Goal: Information Seeking & Learning: Learn about a topic

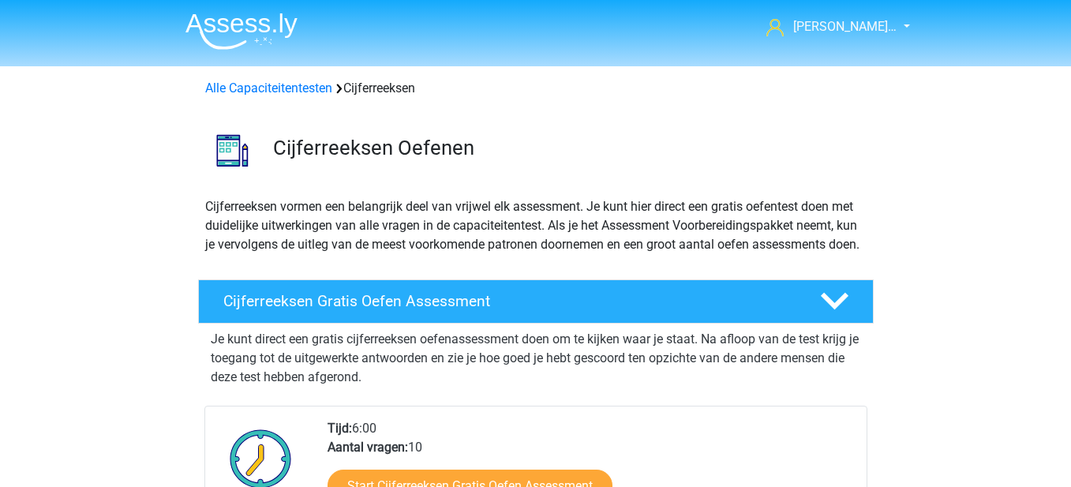
scroll to position [395, 0]
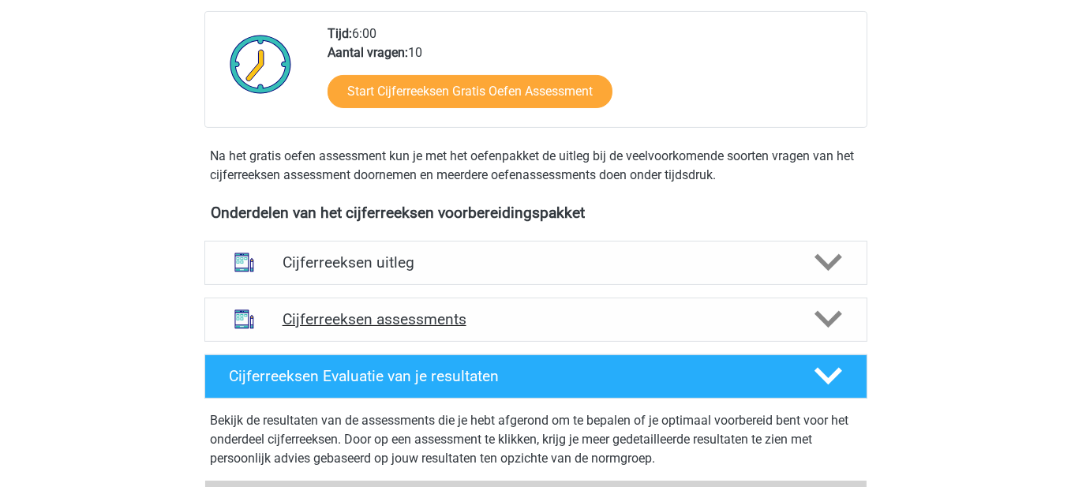
click at [666, 328] on h4 "Cijferreeksen assessments" at bounding box center [535, 319] width 507 height 18
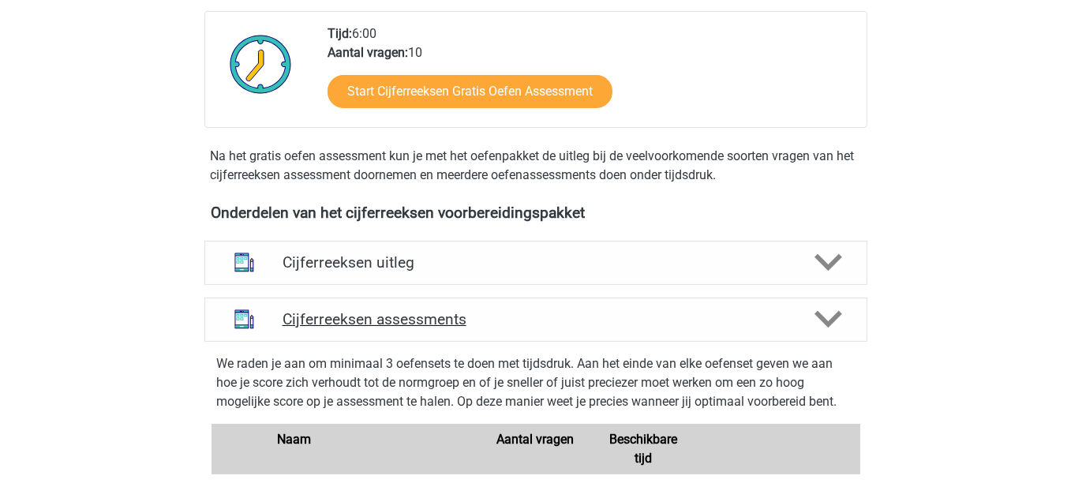
click at [700, 323] on div "Cijferreeksen assessments" at bounding box center [535, 319] width 663 height 44
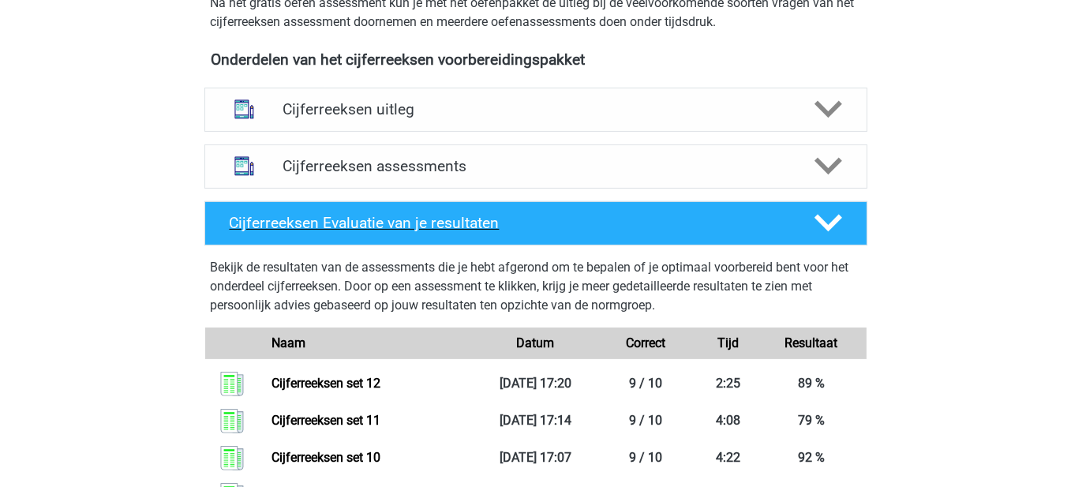
scroll to position [552, 0]
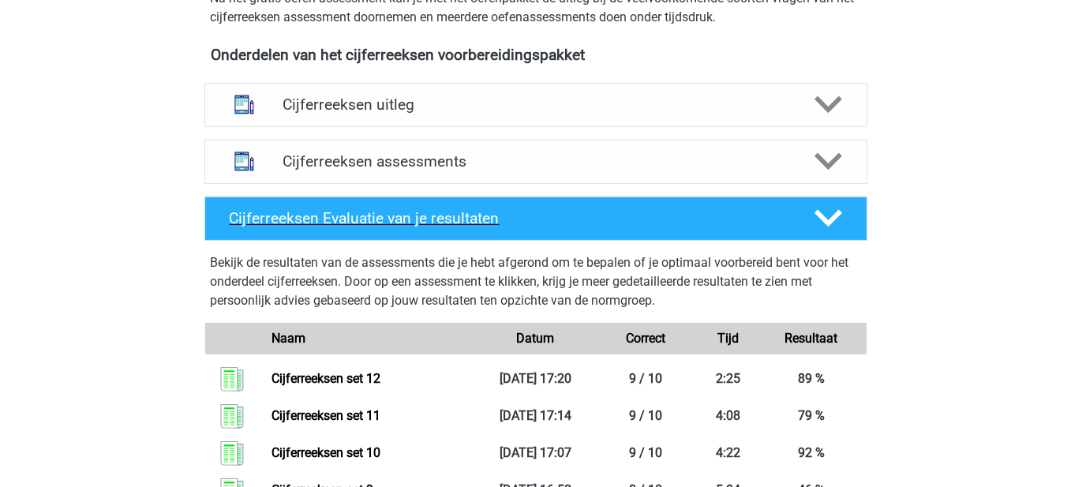
click at [752, 226] on div "Cijferreeksen Evaluatie van je resultaten" at bounding box center [535, 218] width 663 height 44
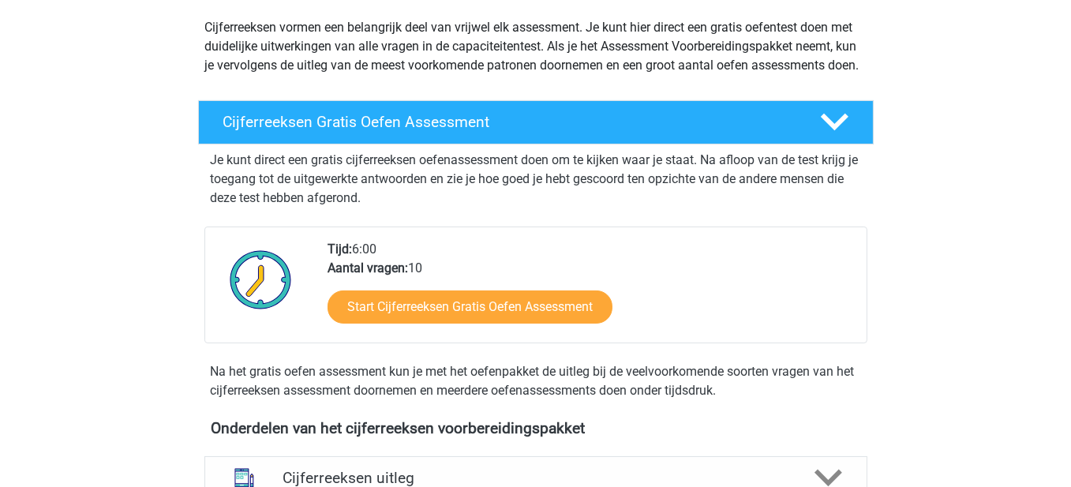
scroll to position [395, 0]
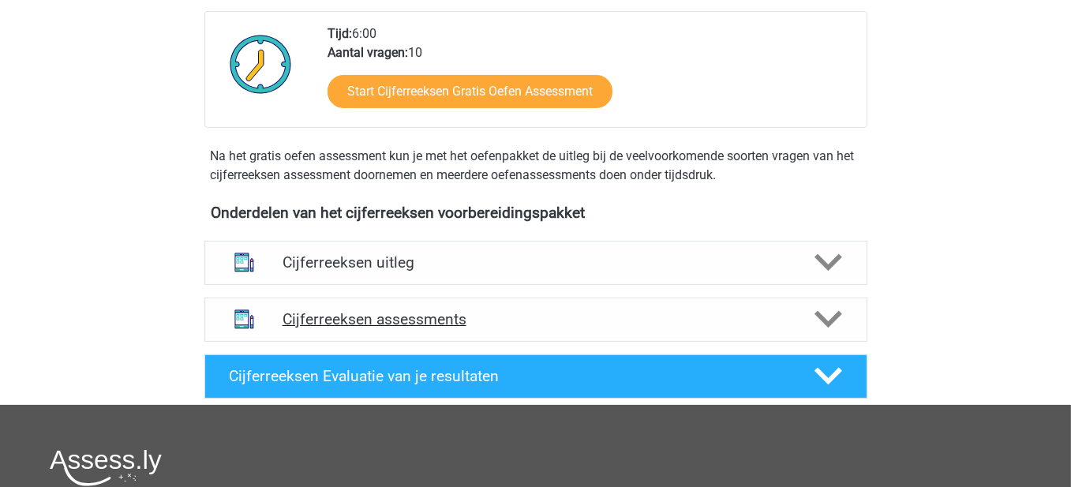
click at [537, 342] on div "Cijferreeksen assessments" at bounding box center [535, 319] width 663 height 44
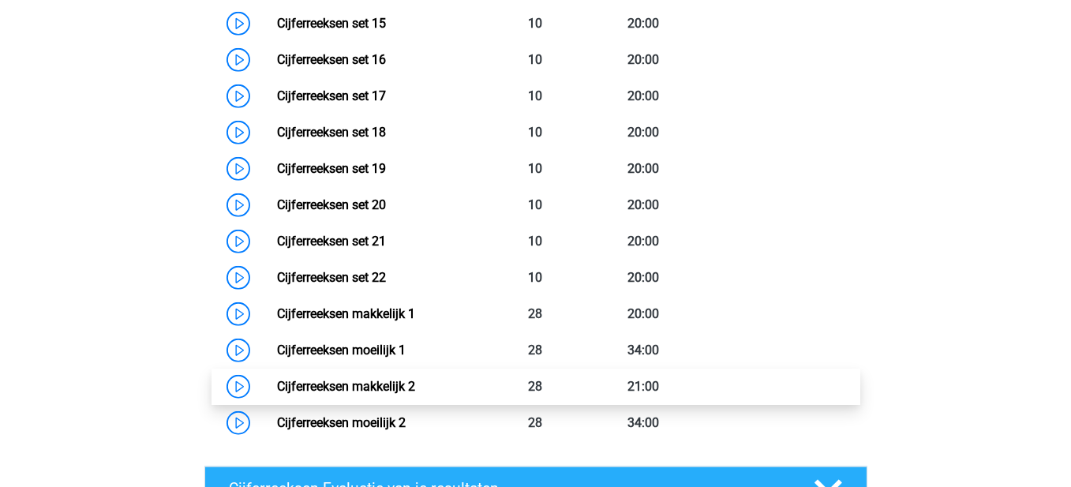
scroll to position [1657, 0]
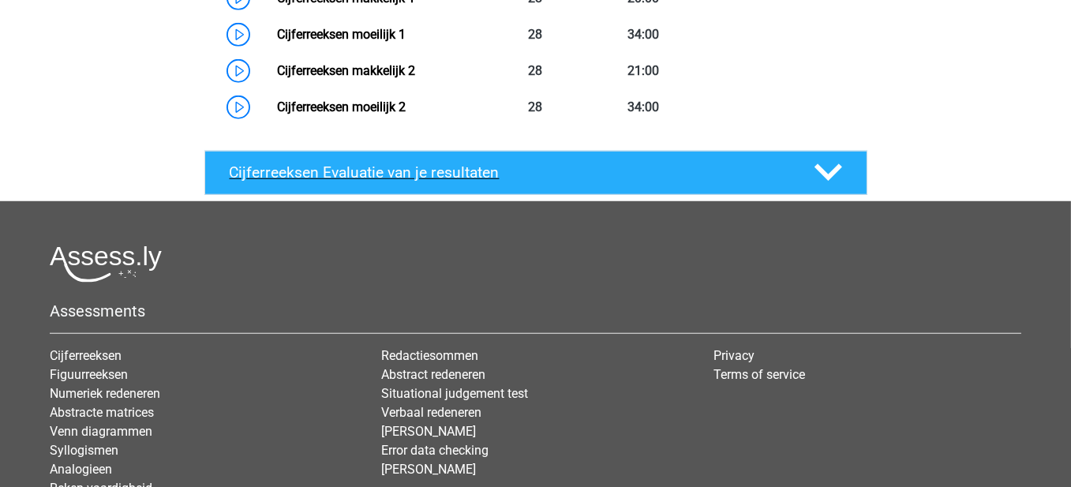
click at [426, 181] on h4 "Cijferreeksen Evaluatie van je resultaten" at bounding box center [509, 172] width 559 height 18
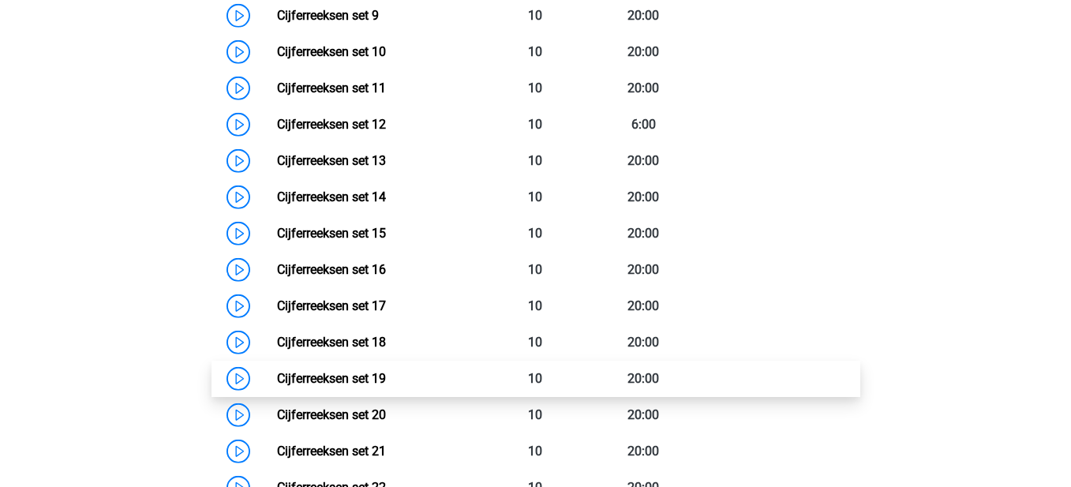
scroll to position [1105, 0]
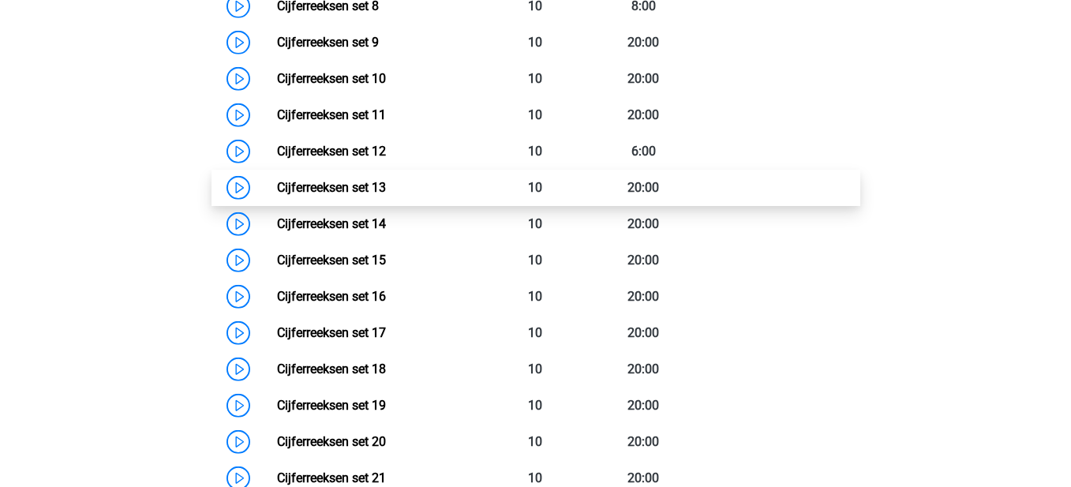
click at [277, 195] on link "Cijferreeksen set 13" at bounding box center [331, 187] width 109 height 15
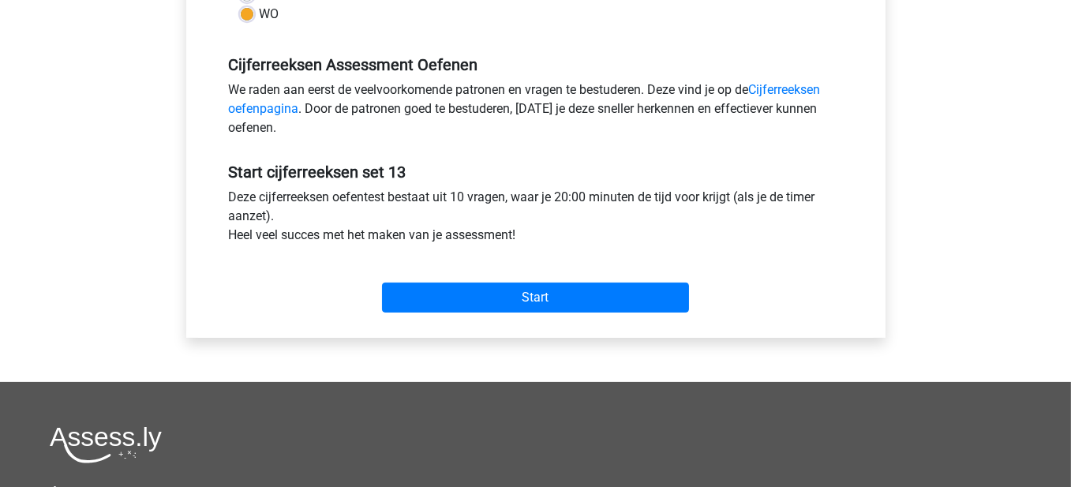
scroll to position [473, 0]
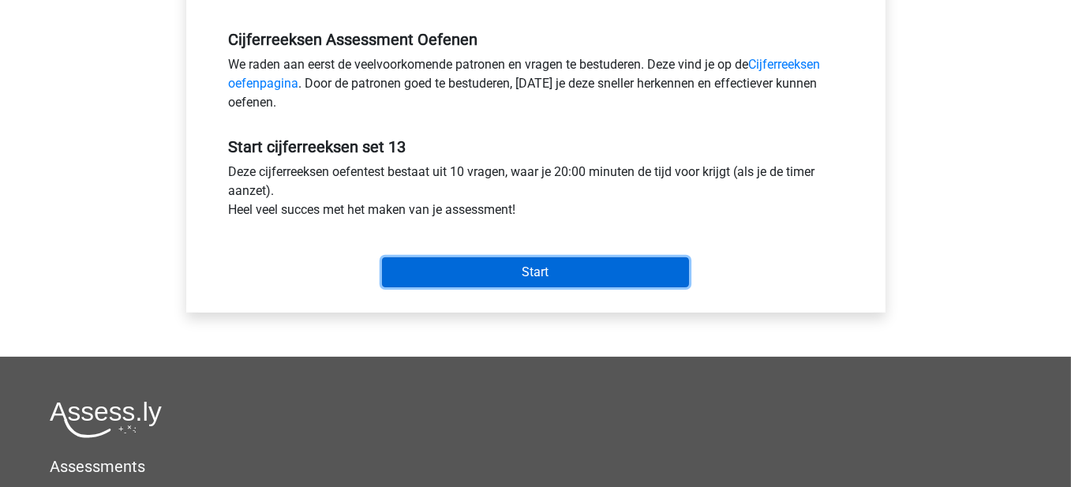
click at [572, 275] on input "Start" at bounding box center [535, 272] width 307 height 30
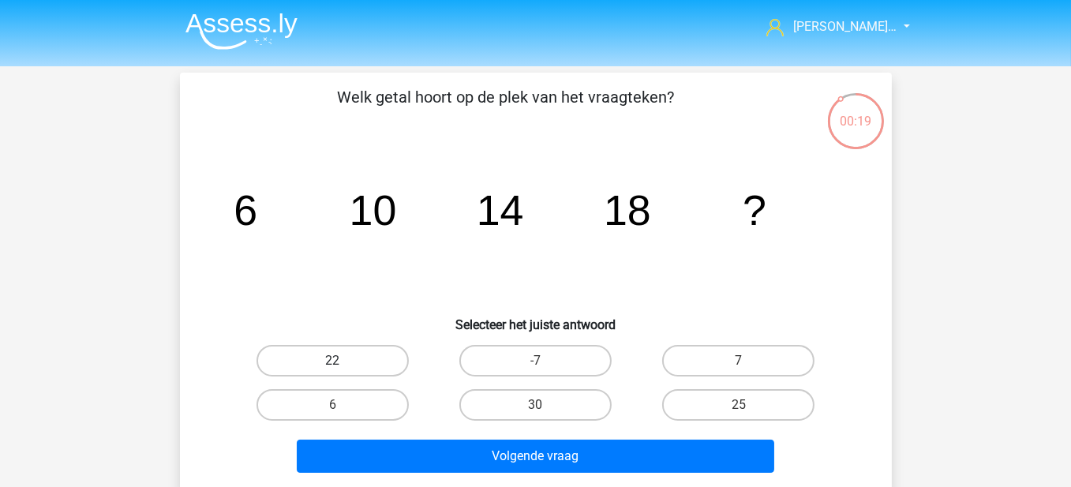
click at [406, 358] on label "22" at bounding box center [332, 361] width 152 height 32
click at [342, 361] on input "22" at bounding box center [337, 366] width 10 height 10
radio input "true"
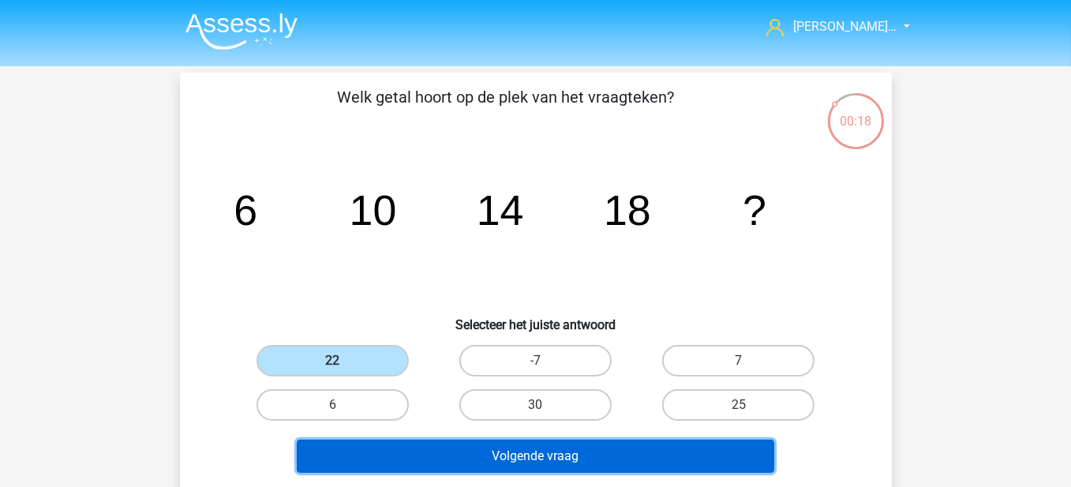
click at [509, 457] on button "Volgende vraag" at bounding box center [535, 456] width 477 height 33
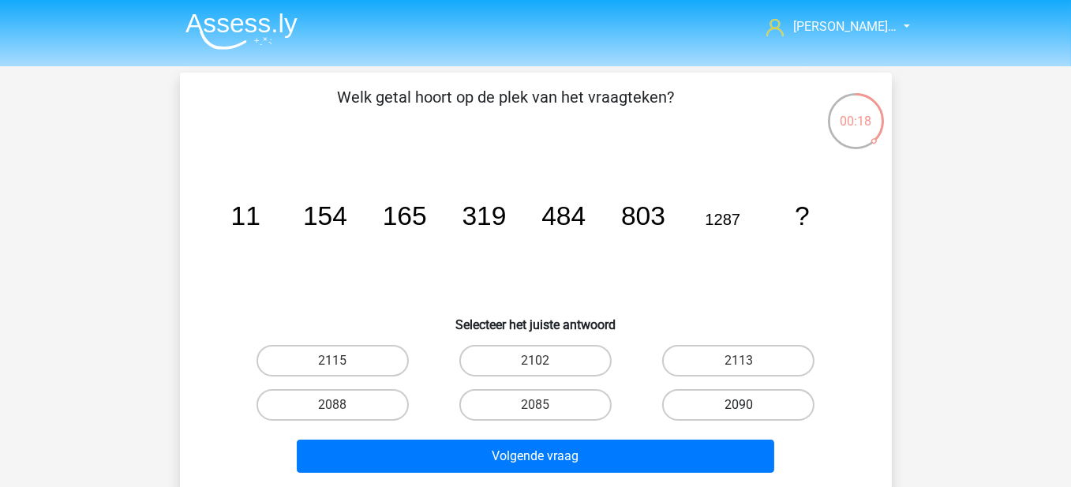
click at [718, 415] on label "2090" at bounding box center [738, 405] width 152 height 32
click at [739, 415] on input "2090" at bounding box center [744, 410] width 10 height 10
radio input "true"
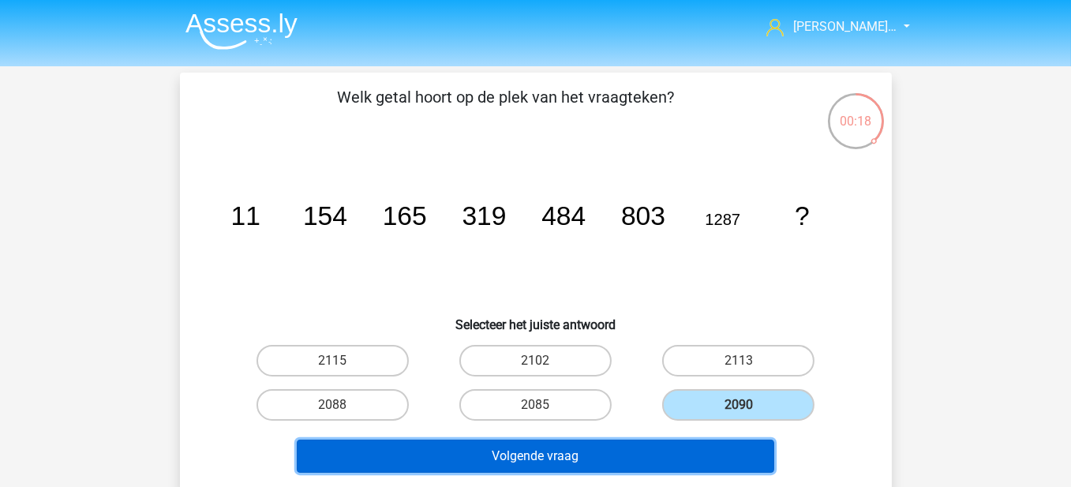
click at [714, 443] on button "Volgende vraag" at bounding box center [535, 456] width 477 height 33
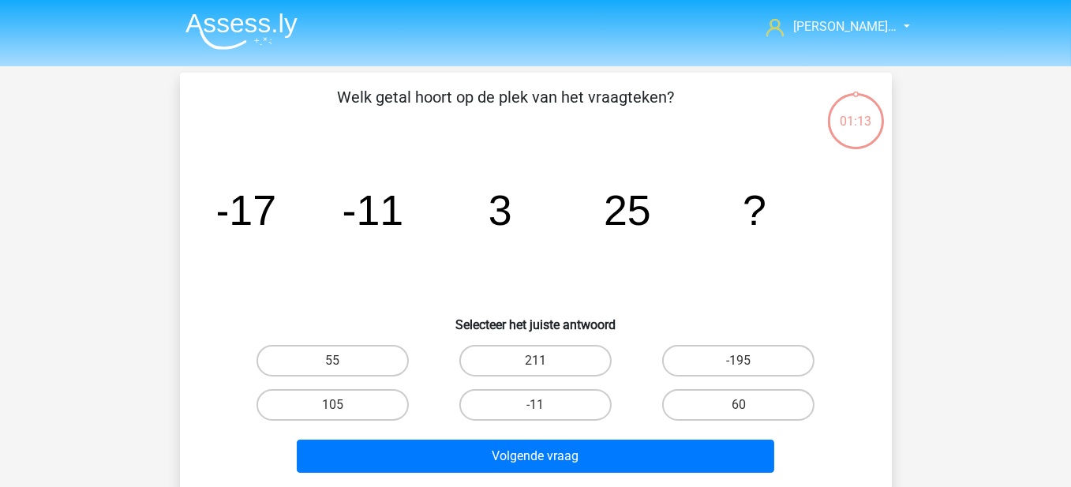
click at [552, 400] on label "-11" at bounding box center [535, 405] width 152 height 32
click at [545, 405] on input "-11" at bounding box center [540, 410] width 10 height 10
radio input "true"
click at [552, 400] on label "-11" at bounding box center [535, 405] width 152 height 32
click at [545, 405] on input "-11" at bounding box center [540, 410] width 10 height 10
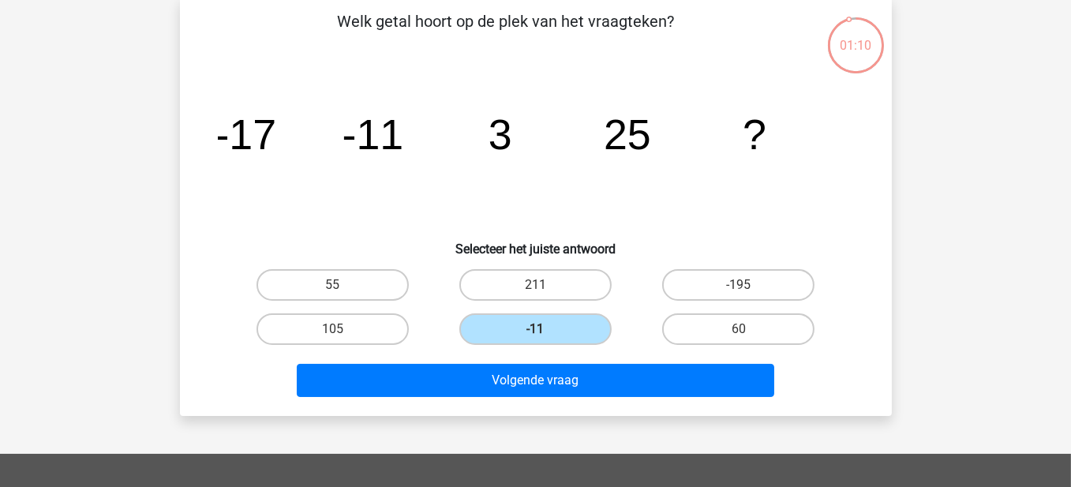
scroll to position [79, 0]
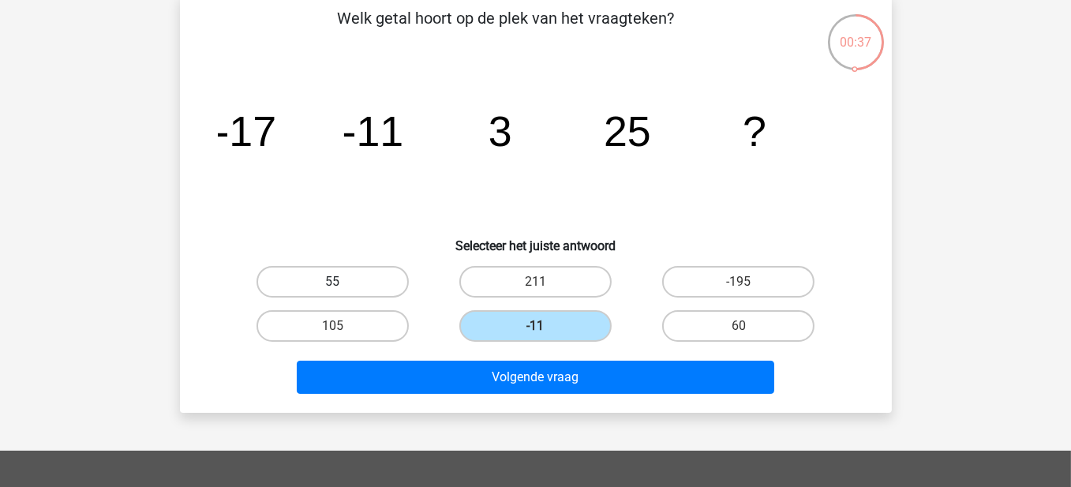
click at [327, 284] on label "55" at bounding box center [332, 282] width 152 height 32
click at [332, 284] on input "55" at bounding box center [337, 287] width 10 height 10
radio input "true"
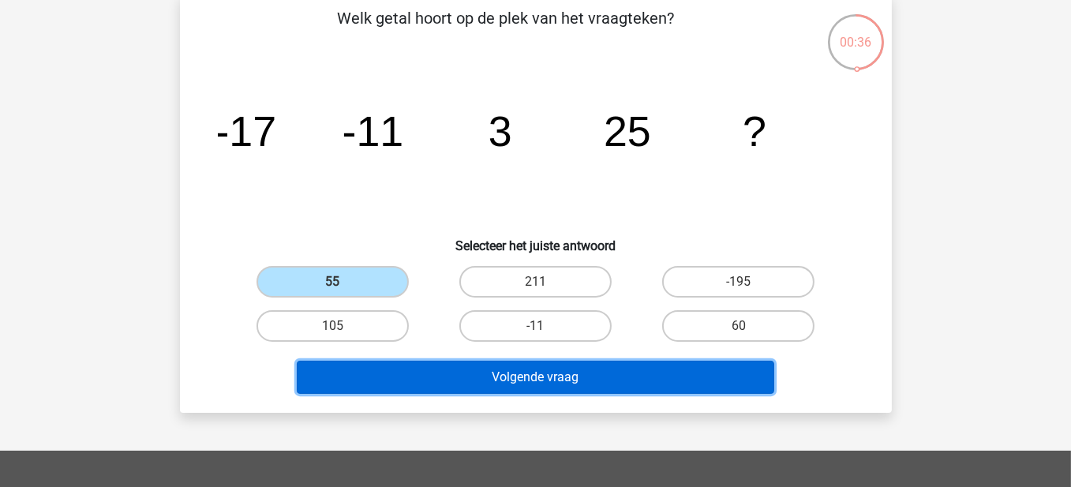
click at [593, 375] on button "Volgende vraag" at bounding box center [535, 377] width 477 height 33
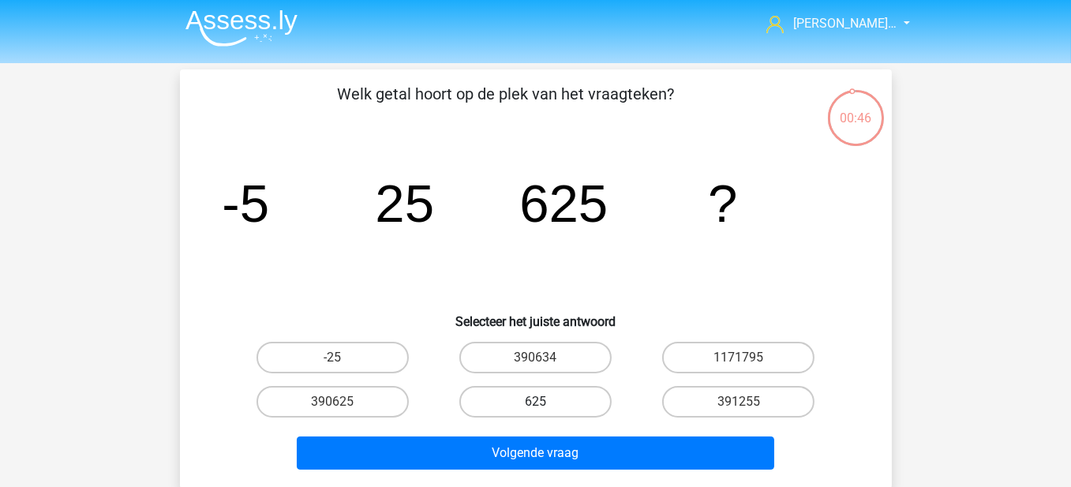
scroll to position [0, 0]
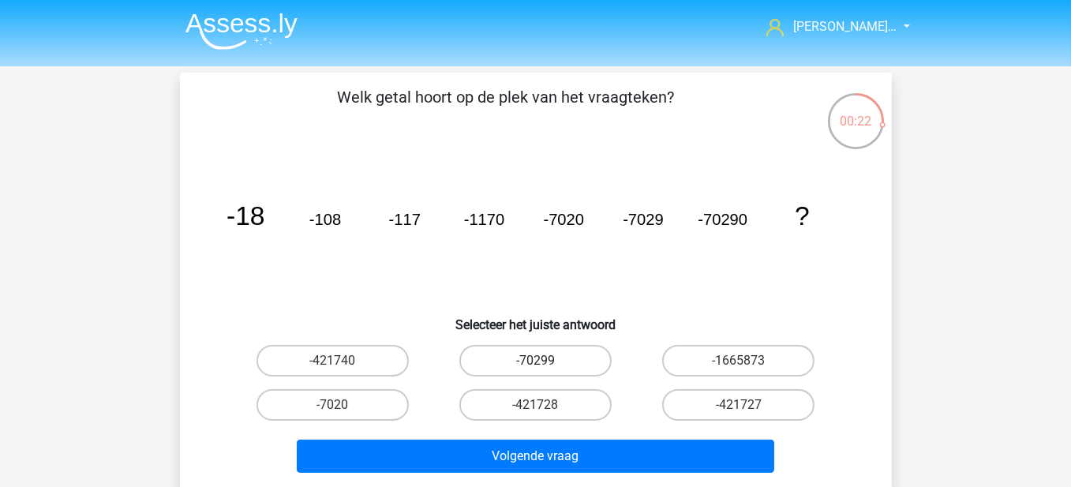
click at [533, 349] on label "-70299" at bounding box center [535, 361] width 152 height 32
click at [535, 361] on input "-70299" at bounding box center [540, 366] width 10 height 10
radio input "true"
click at [756, 359] on label "-1665873" at bounding box center [738, 361] width 152 height 32
click at [749, 361] on input "-1665873" at bounding box center [744, 366] width 10 height 10
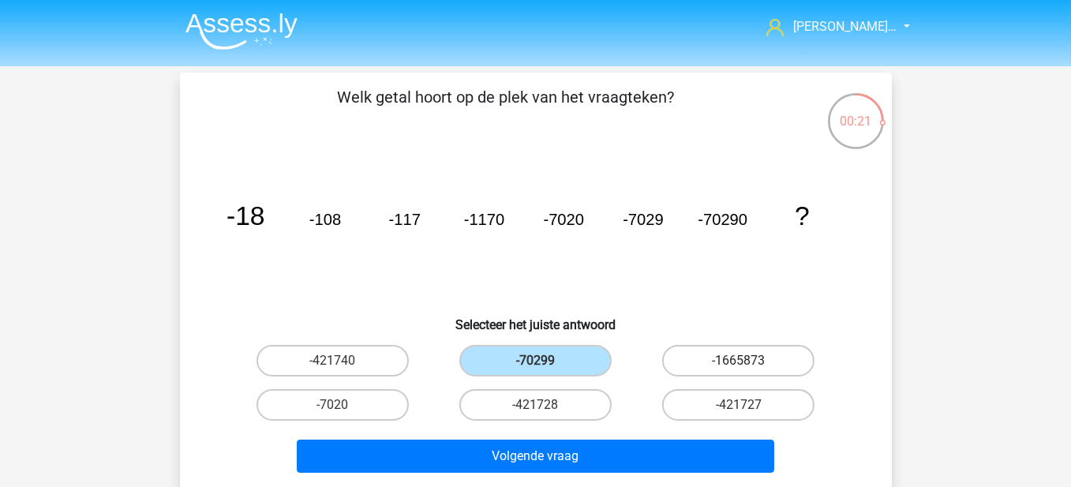
radio input "true"
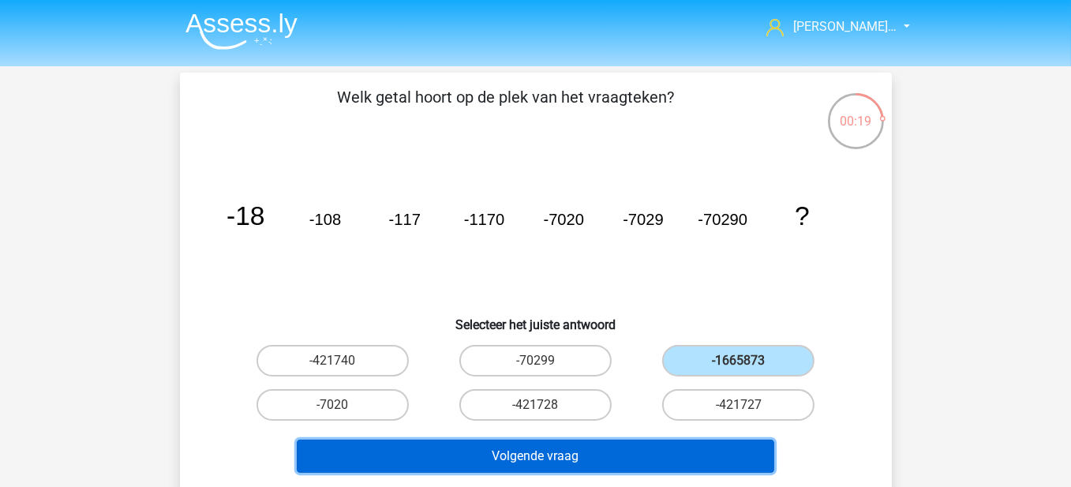
click at [514, 447] on button "Volgende vraag" at bounding box center [535, 456] width 477 height 33
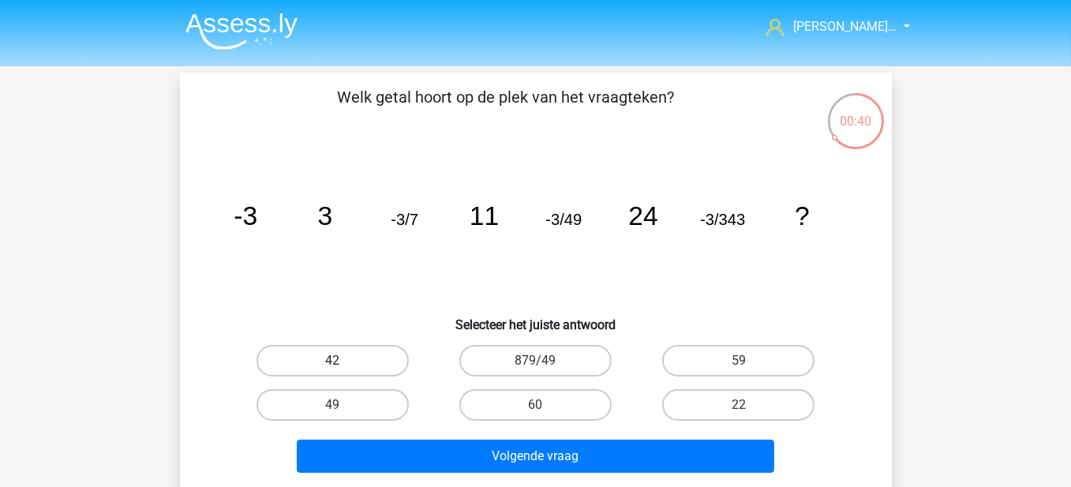
click at [351, 355] on label "42" at bounding box center [332, 361] width 152 height 32
click at [342, 361] on input "42" at bounding box center [337, 366] width 10 height 10
radio input "true"
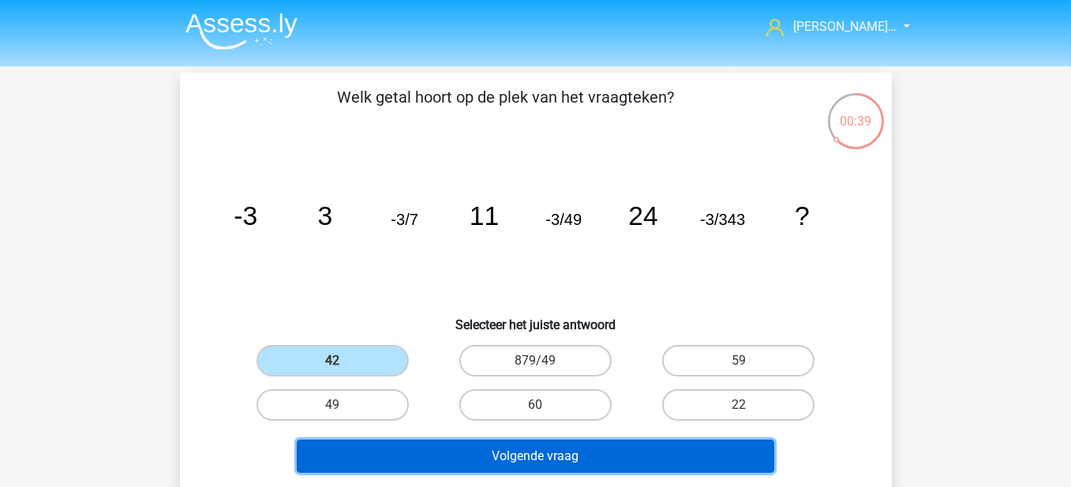
click at [492, 457] on button "Volgende vraag" at bounding box center [535, 456] width 477 height 33
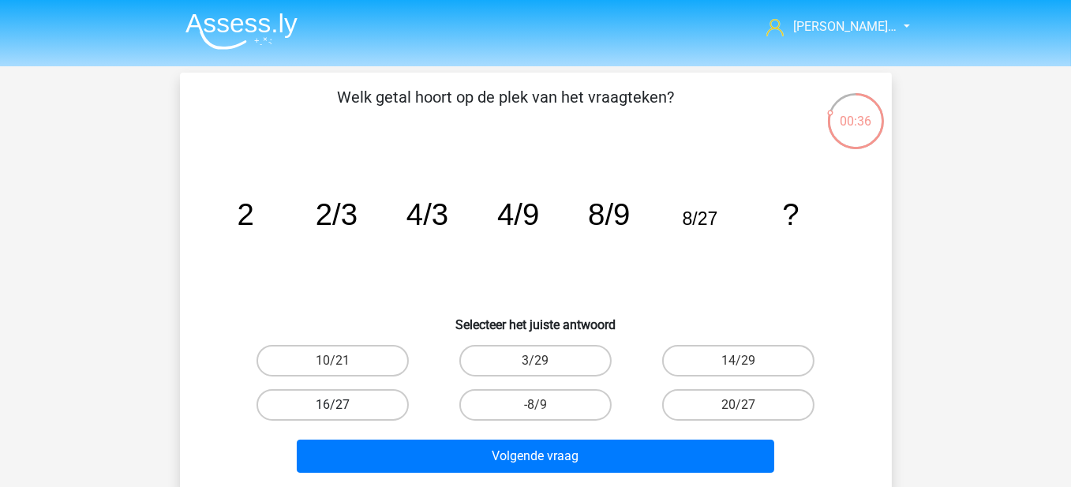
click at [367, 410] on label "16/27" at bounding box center [332, 405] width 152 height 32
click at [342, 410] on input "16/27" at bounding box center [337, 410] width 10 height 10
radio input "true"
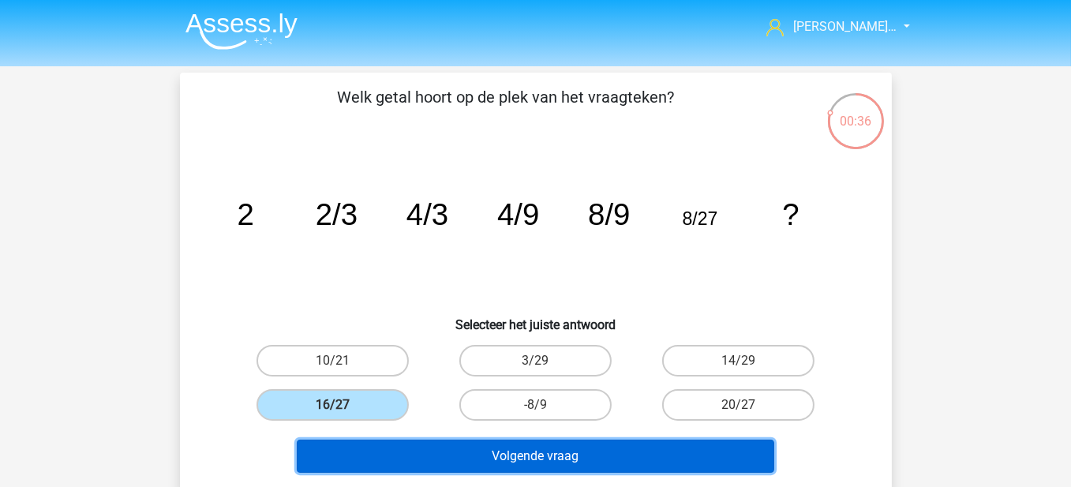
click at [469, 461] on button "Volgende vraag" at bounding box center [535, 456] width 477 height 33
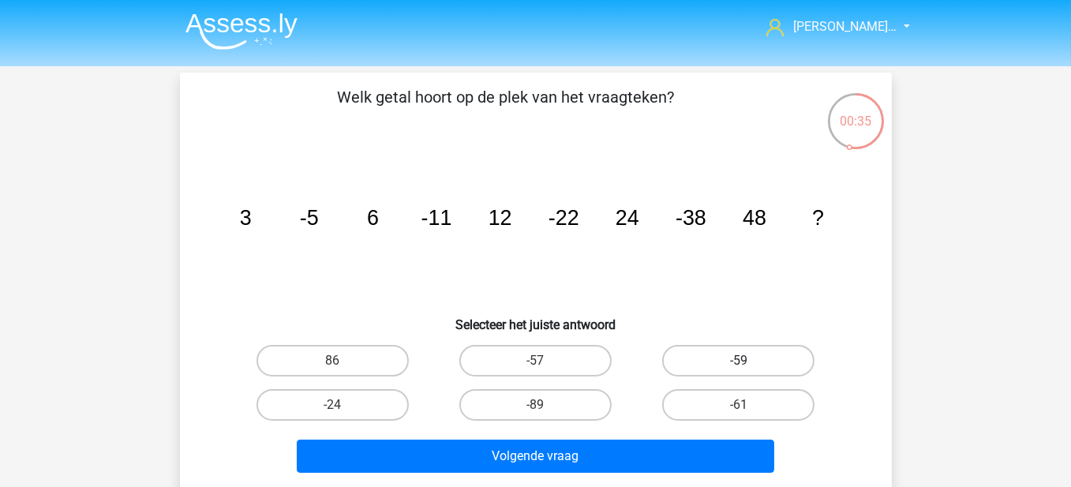
click at [694, 358] on label "-59" at bounding box center [738, 361] width 152 height 32
click at [739, 361] on input "-59" at bounding box center [744, 366] width 10 height 10
radio input "true"
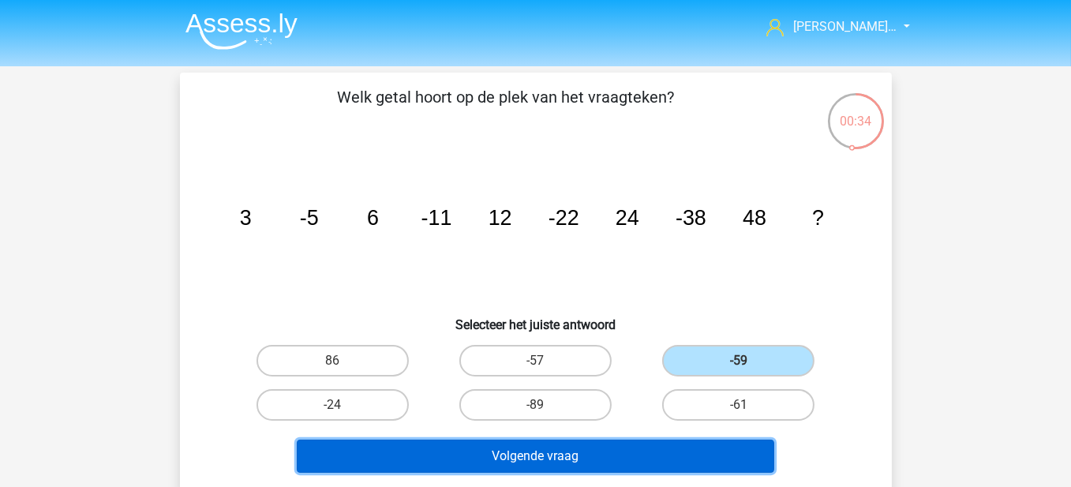
click at [604, 442] on button "Volgende vraag" at bounding box center [535, 456] width 477 height 33
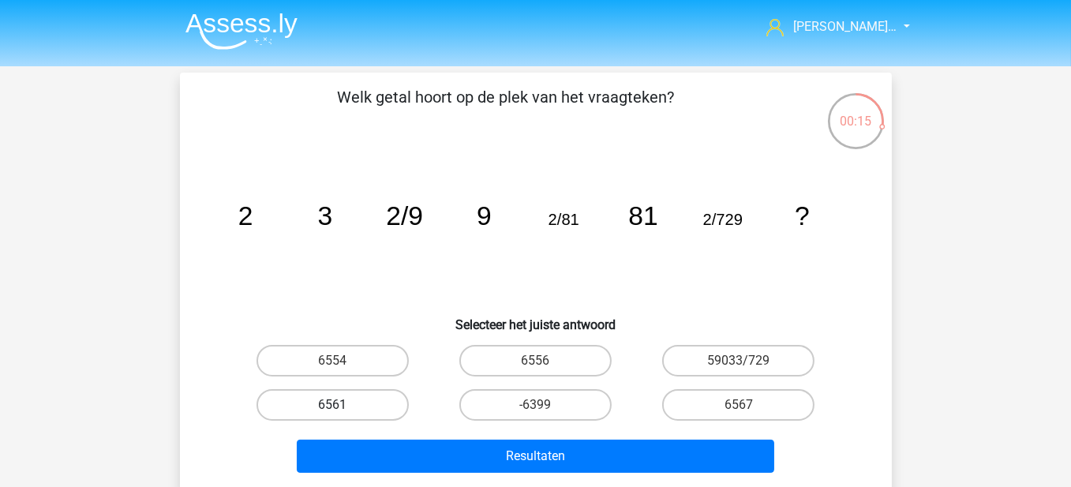
click at [363, 409] on label "6561" at bounding box center [332, 405] width 152 height 32
click at [342, 409] on input "6561" at bounding box center [337, 410] width 10 height 10
radio input "true"
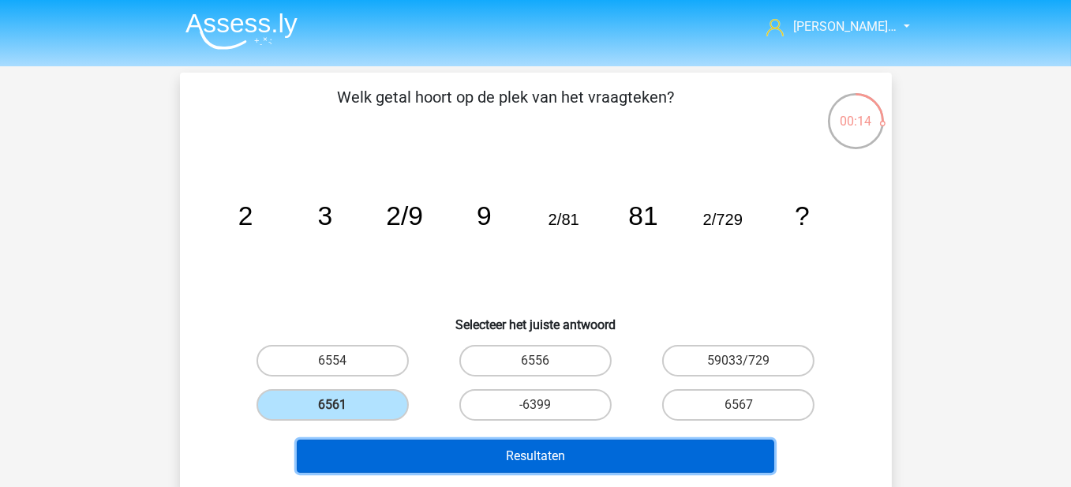
click at [431, 459] on button "Resultaten" at bounding box center [535, 456] width 477 height 33
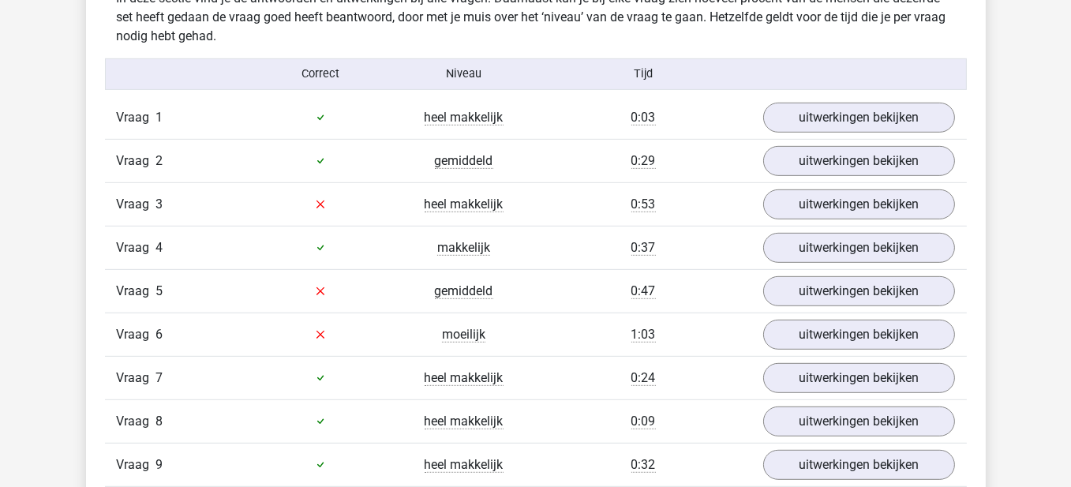
scroll to position [947, 0]
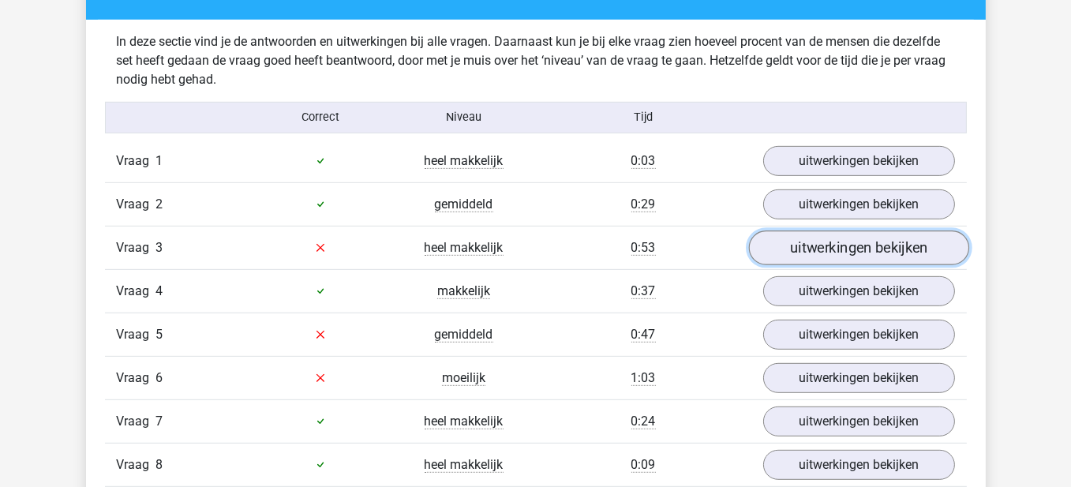
click at [846, 242] on link "uitwerkingen bekijken" at bounding box center [858, 247] width 220 height 35
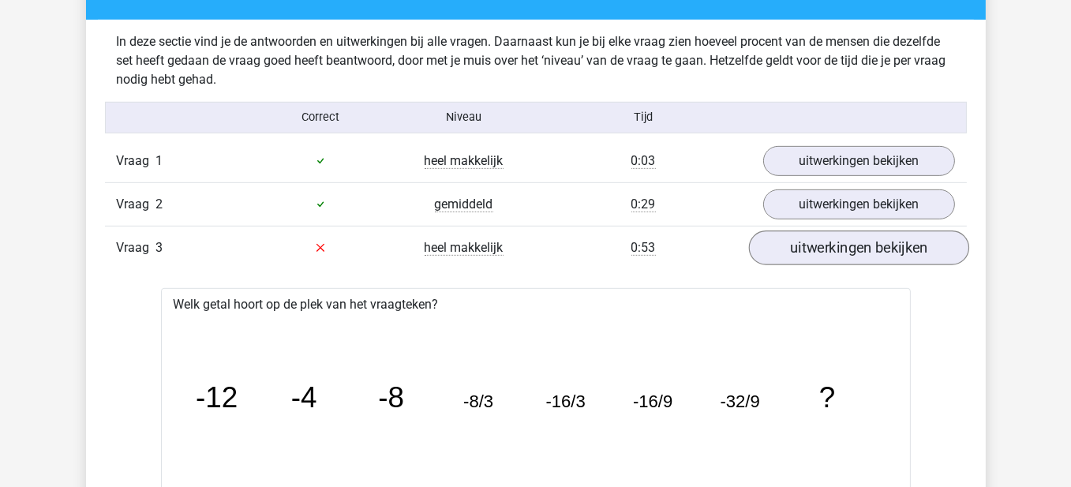
drag, startPoint x: 826, startPoint y: 228, endPoint x: 829, endPoint y: 242, distance: 14.4
click at [826, 228] on div "Vraag 3 heel makkelijk 0:53 uitwerkingen bekijken" at bounding box center [536, 247] width 862 height 43
click at [830, 262] on div "Vraag 3 heel makkelijk 0:53 uitwerkingen bekijken" at bounding box center [536, 247] width 862 height 43
click at [813, 232] on link "uitwerkingen bekijken" at bounding box center [858, 247] width 220 height 35
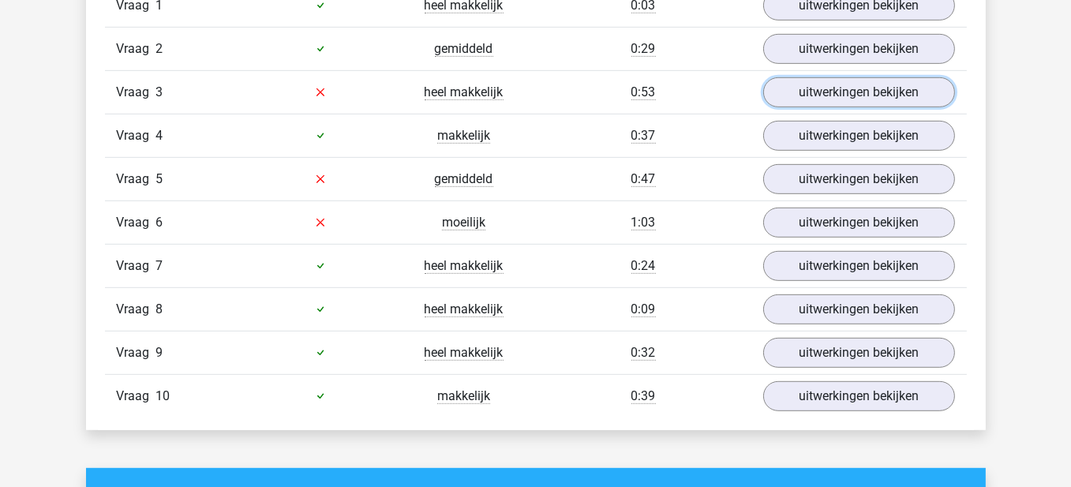
scroll to position [1105, 0]
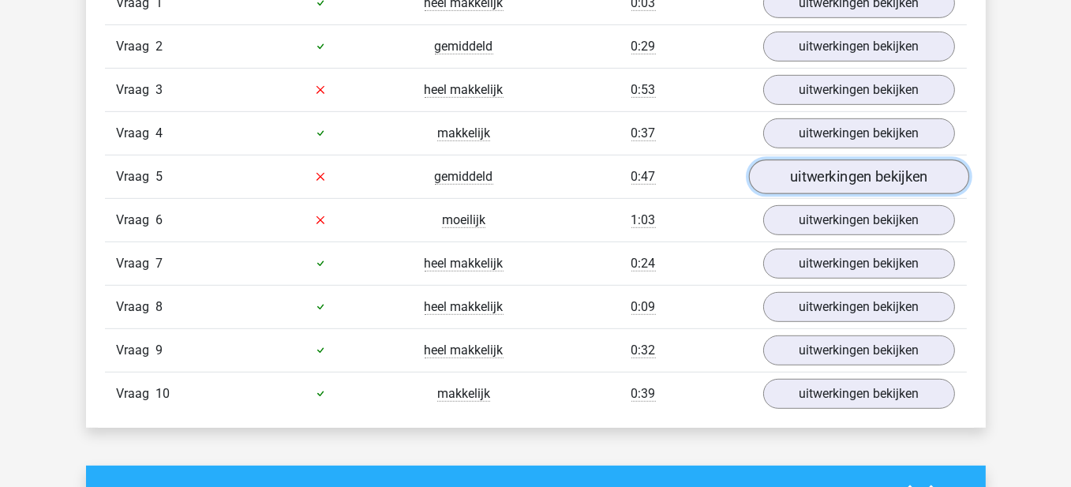
click at [765, 174] on link "uitwerkingen bekijken" at bounding box center [858, 176] width 220 height 35
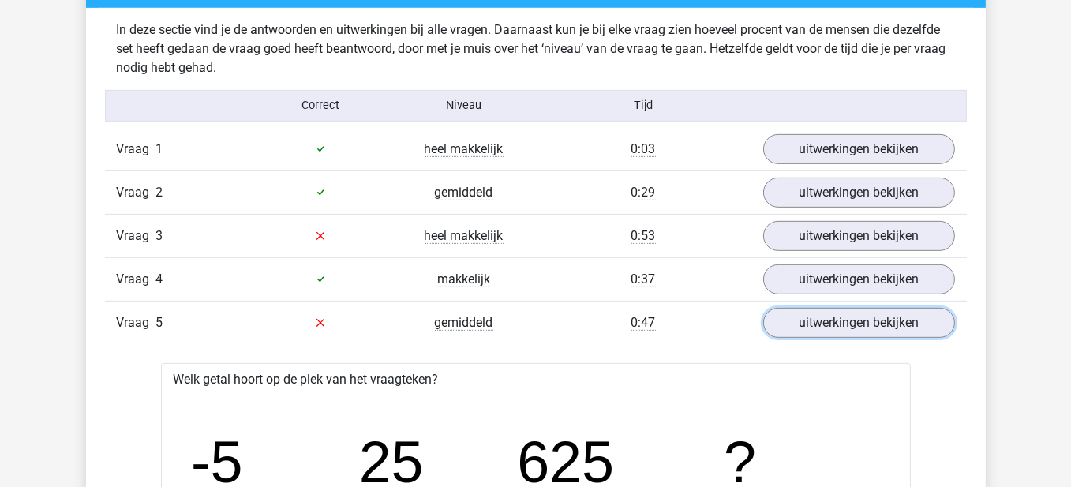
scroll to position [947, 0]
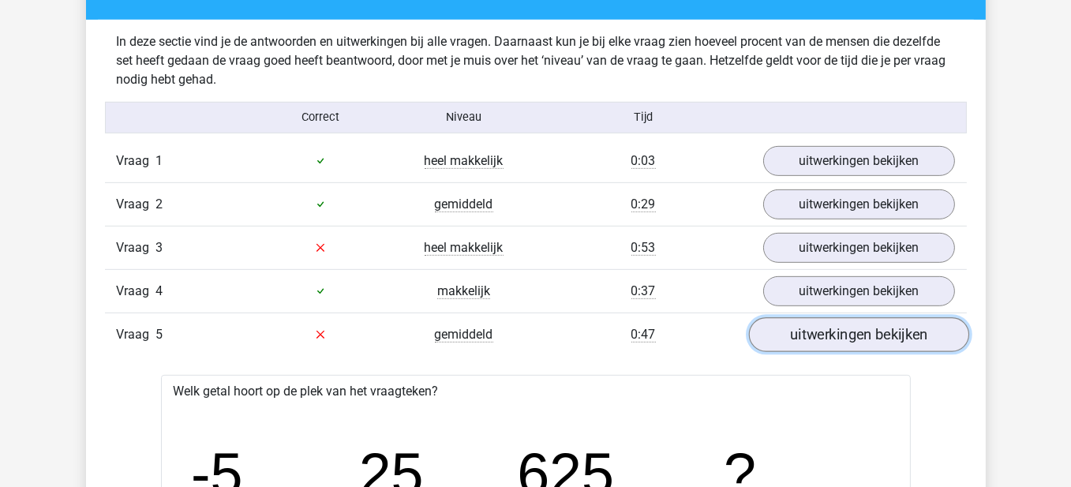
click at [804, 322] on link "uitwerkingen bekijken" at bounding box center [858, 334] width 220 height 35
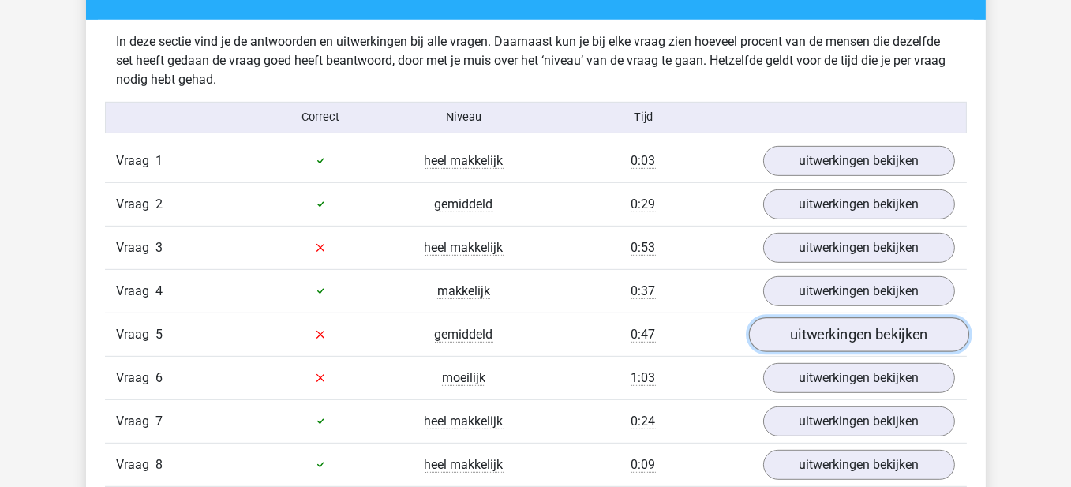
click at [804, 318] on link "uitwerkingen bekijken" at bounding box center [858, 334] width 220 height 35
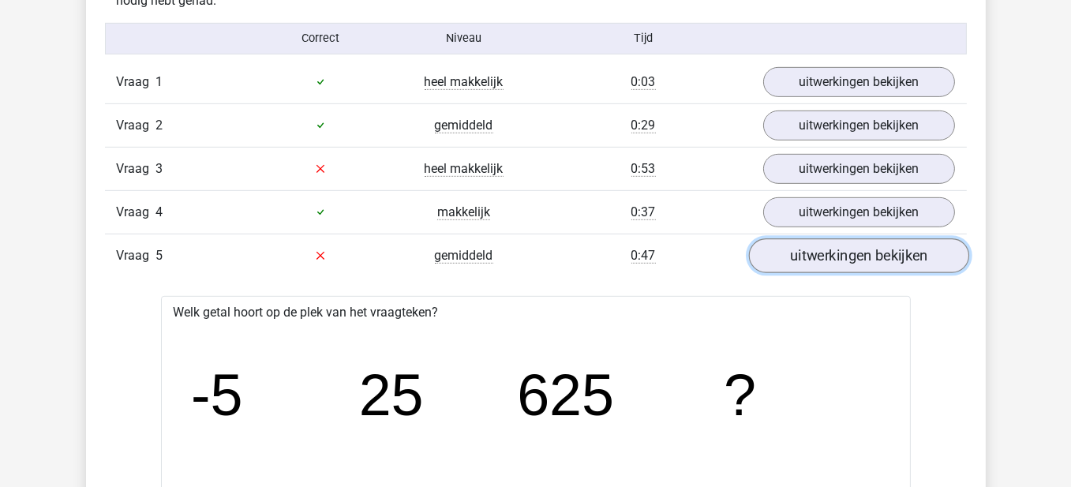
click at [798, 256] on link "uitwerkingen bekijken" at bounding box center [858, 255] width 220 height 35
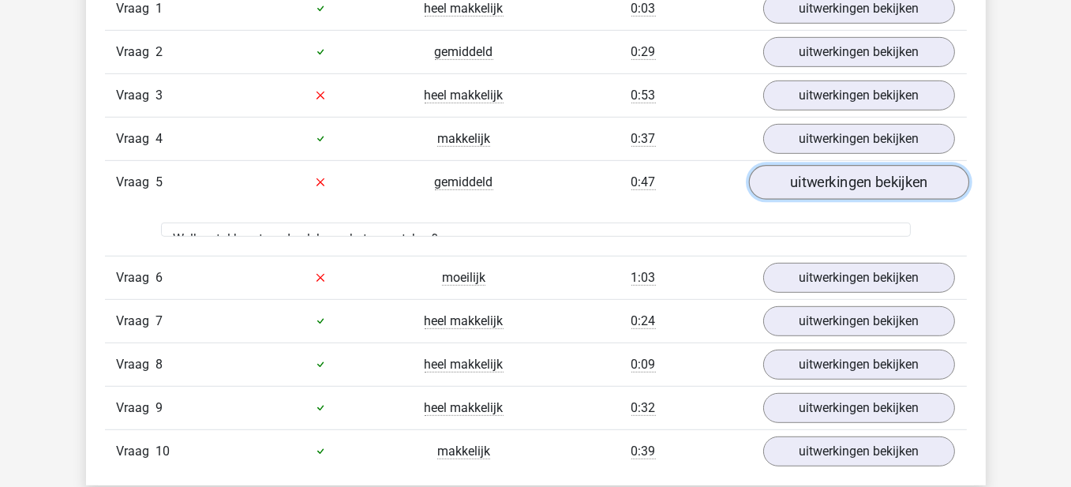
scroll to position [1105, 0]
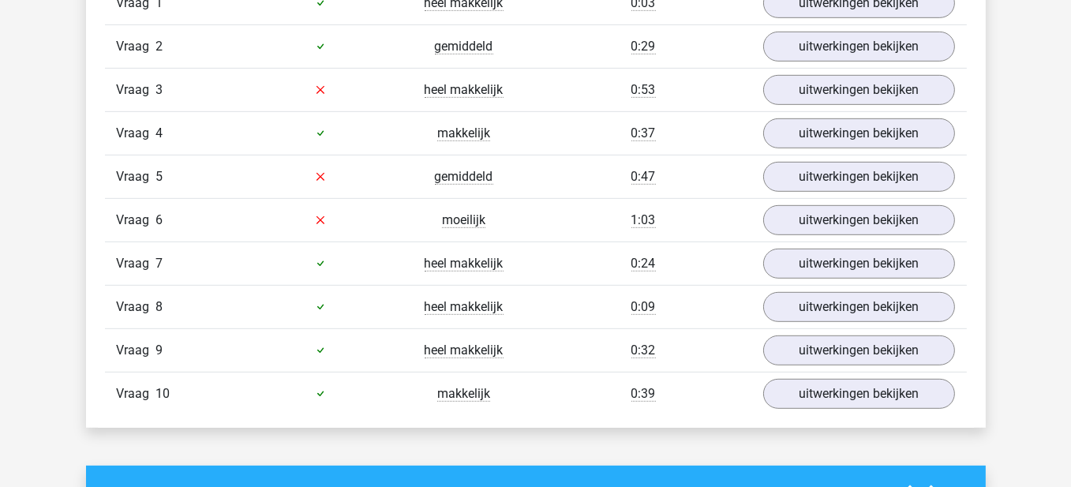
click at [804, 232] on div "Vraag 6 moeilijk 1:03 uitwerkingen bekijken" at bounding box center [536, 219] width 862 height 43
click at [805, 219] on link "uitwerkingen bekijken" at bounding box center [858, 220] width 220 height 35
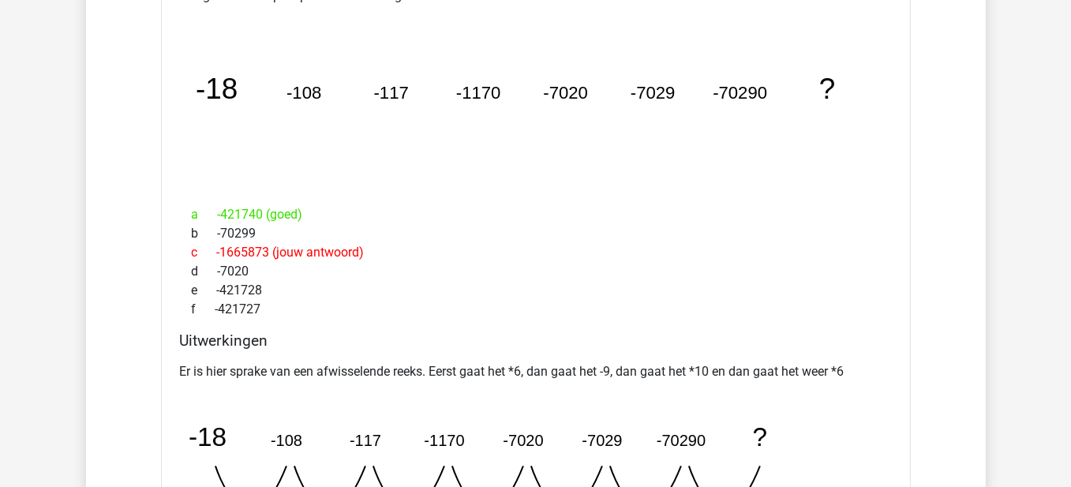
scroll to position [1262, 0]
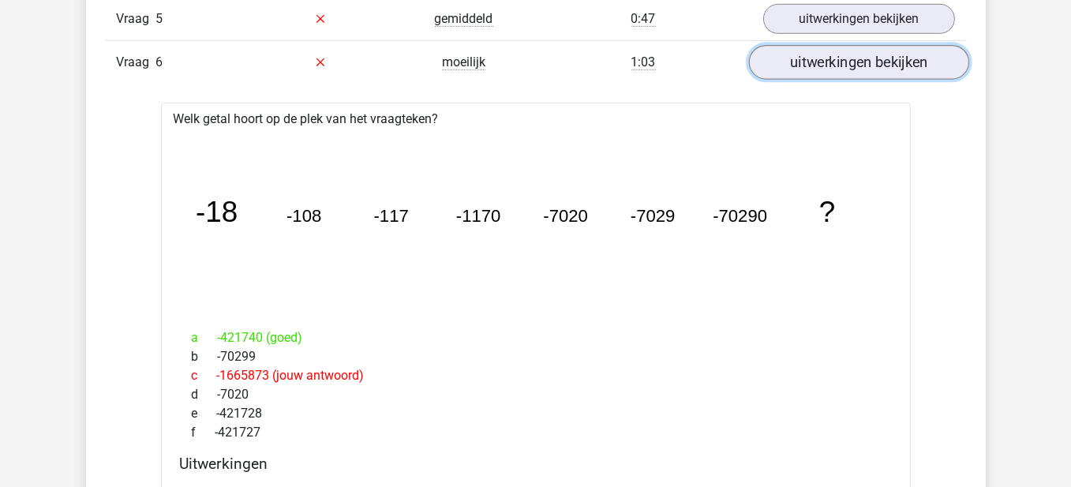
click at [899, 53] on link "uitwerkingen bekijken" at bounding box center [858, 62] width 220 height 35
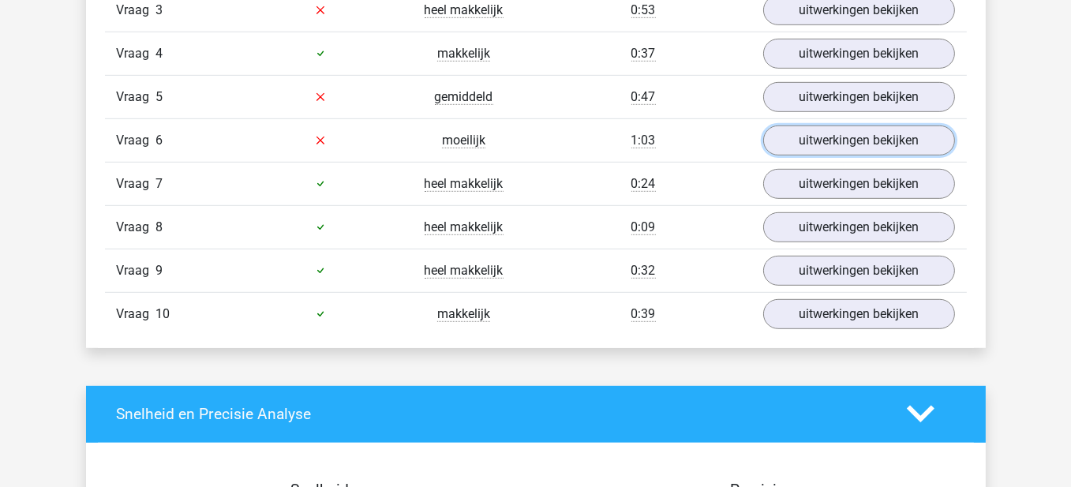
scroll to position [1184, 0]
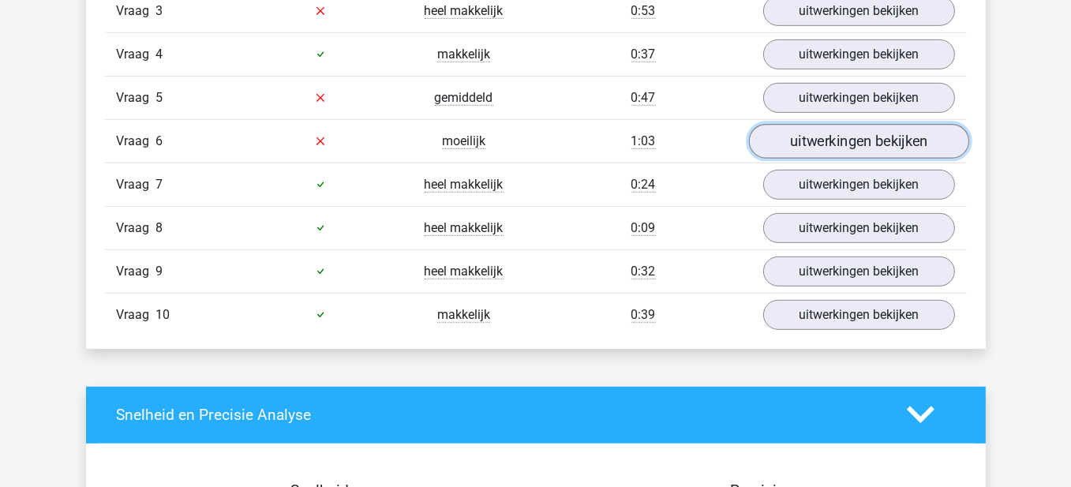
click at [864, 143] on link "uitwerkingen bekijken" at bounding box center [858, 141] width 220 height 35
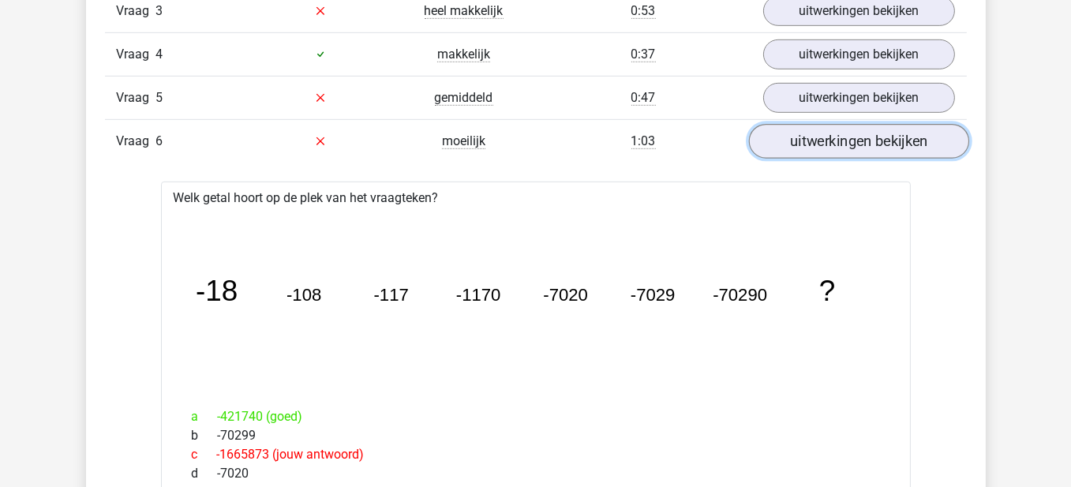
click at [864, 143] on link "uitwerkingen bekijken" at bounding box center [858, 141] width 220 height 35
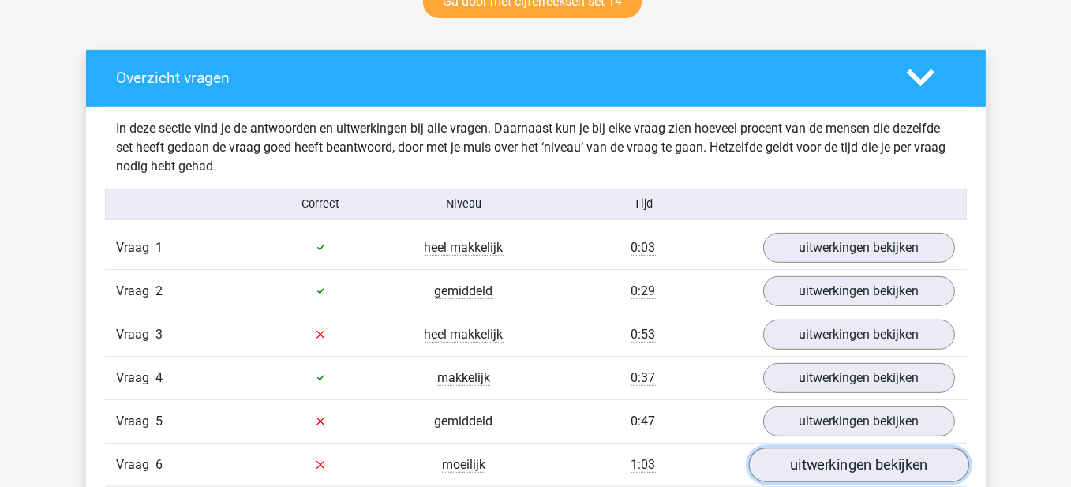
scroll to position [789, 0]
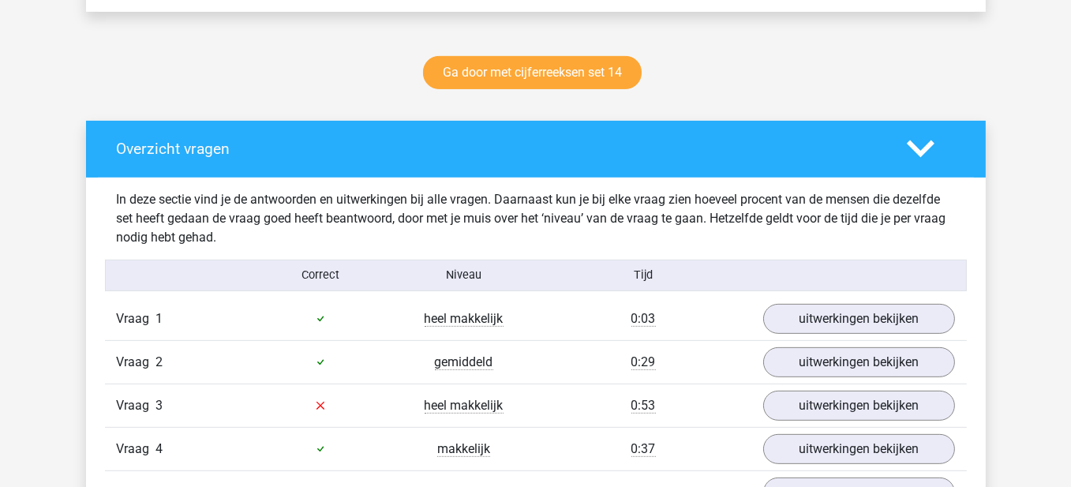
click at [888, 153] on div "Overzicht vragen" at bounding box center [500, 149] width 790 height 18
drag, startPoint x: 952, startPoint y: 150, endPoint x: 937, endPoint y: 143, distance: 16.6
click at [952, 148] on div at bounding box center [931, 149] width 72 height 28
click at [918, 151] on polygon at bounding box center [921, 148] width 28 height 17
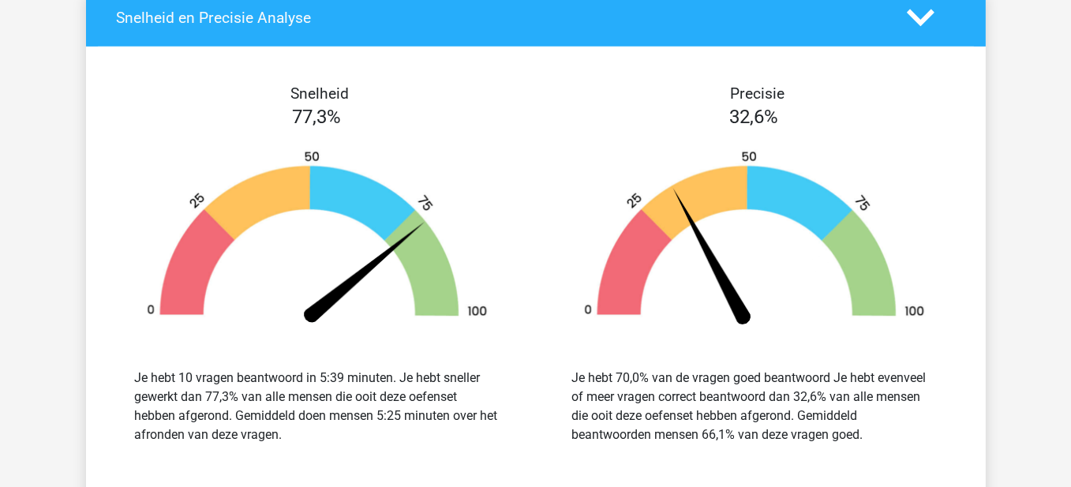
scroll to position [868, 0]
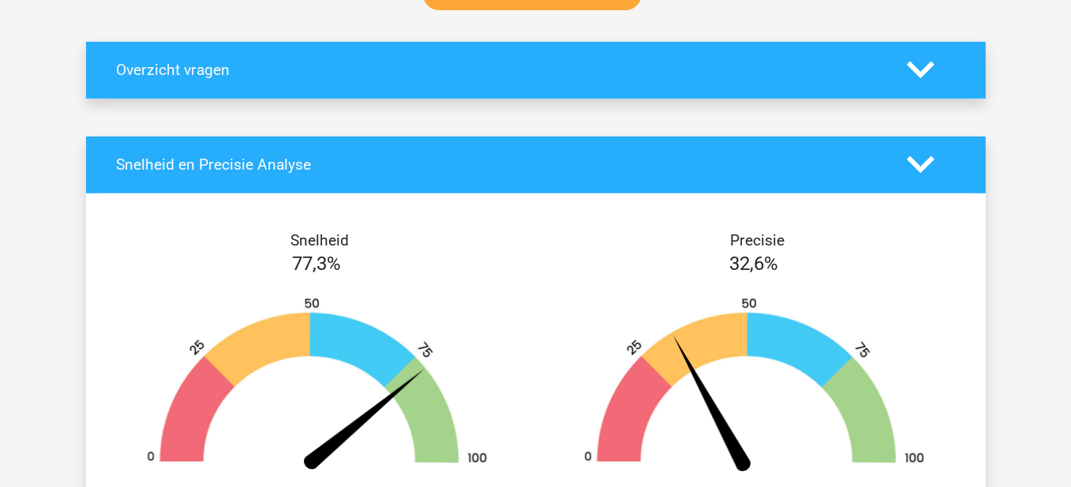
click at [899, 159] on div at bounding box center [931, 165] width 72 height 28
click at [920, 164] on icon at bounding box center [921, 165] width 28 height 28
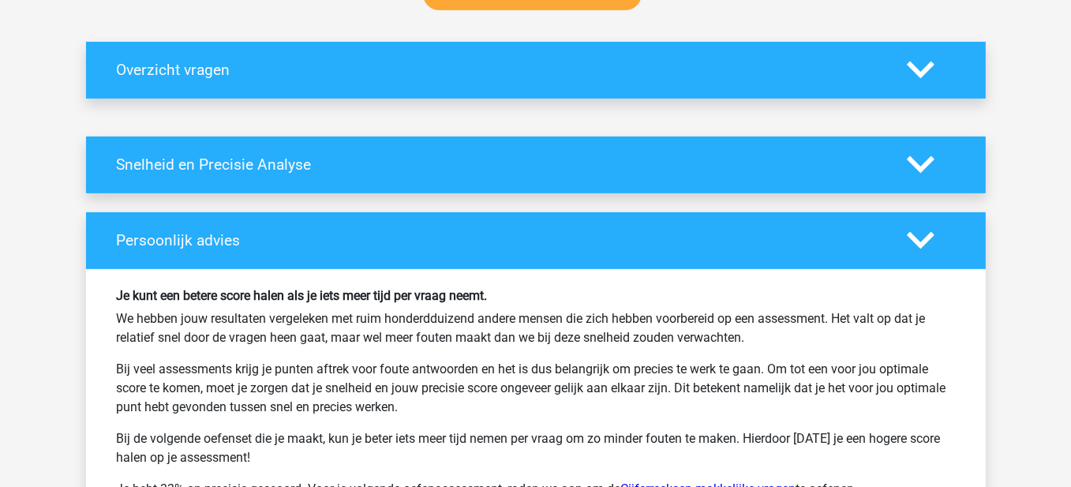
click at [912, 238] on polygon at bounding box center [921, 240] width 28 height 17
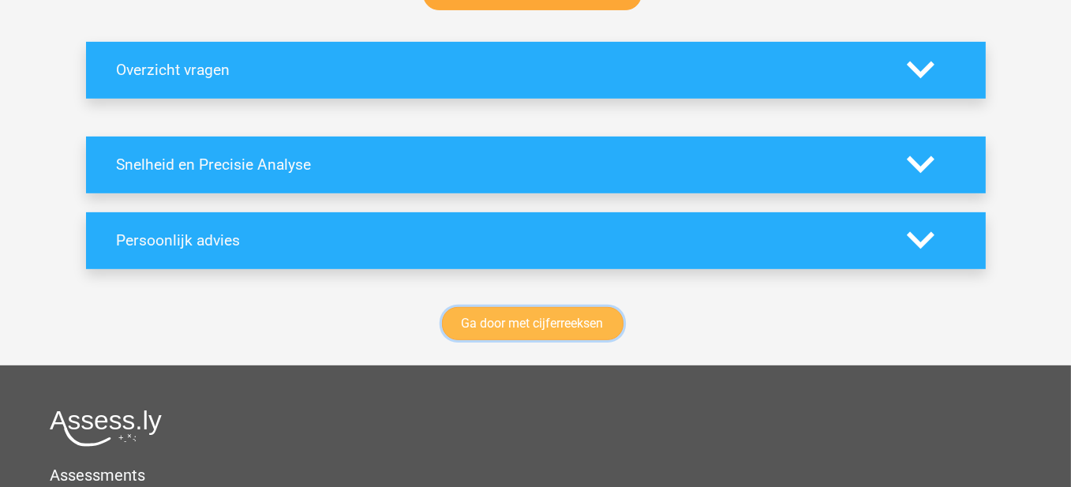
click at [495, 315] on link "Ga door met cijferreeksen" at bounding box center [532, 323] width 181 height 33
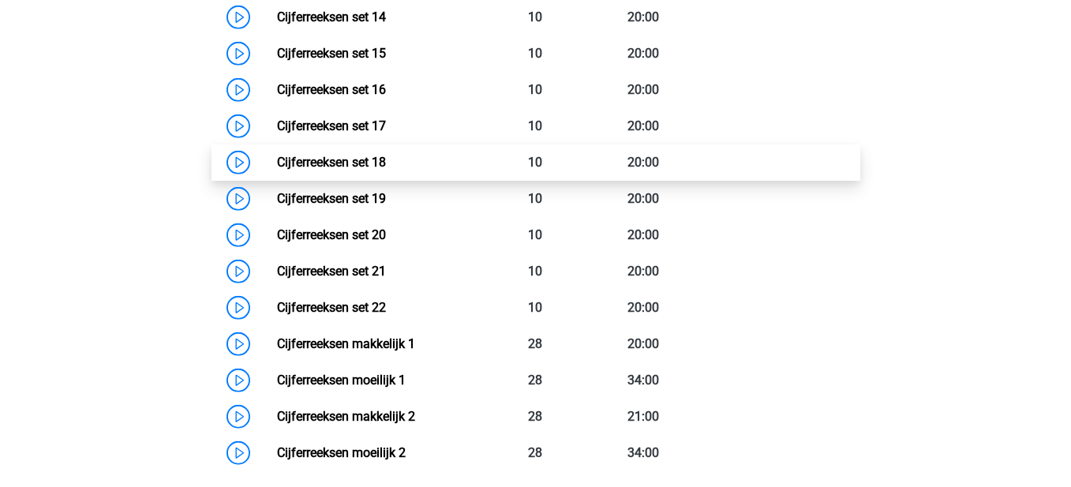
scroll to position [1262, 0]
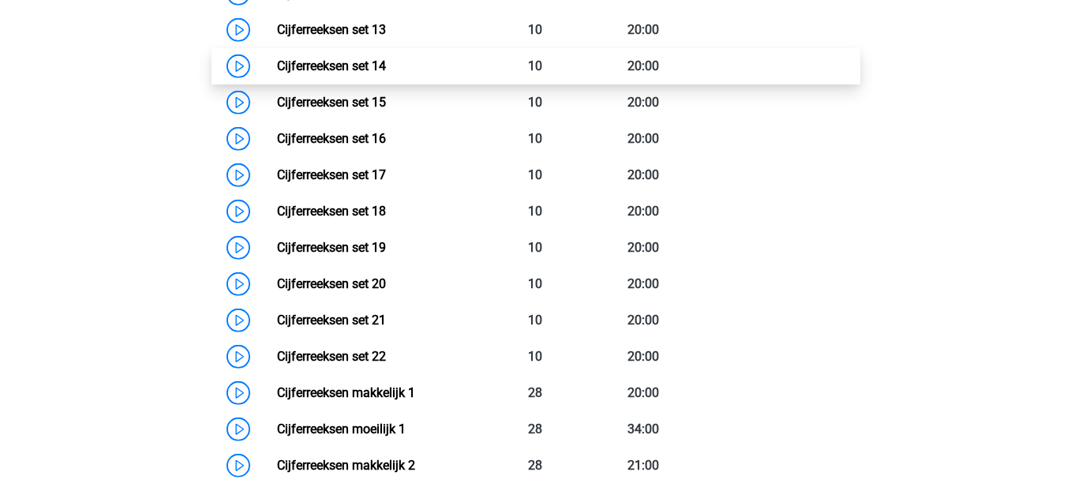
click at [277, 73] on link "Cijferreeksen set 14" at bounding box center [331, 65] width 109 height 15
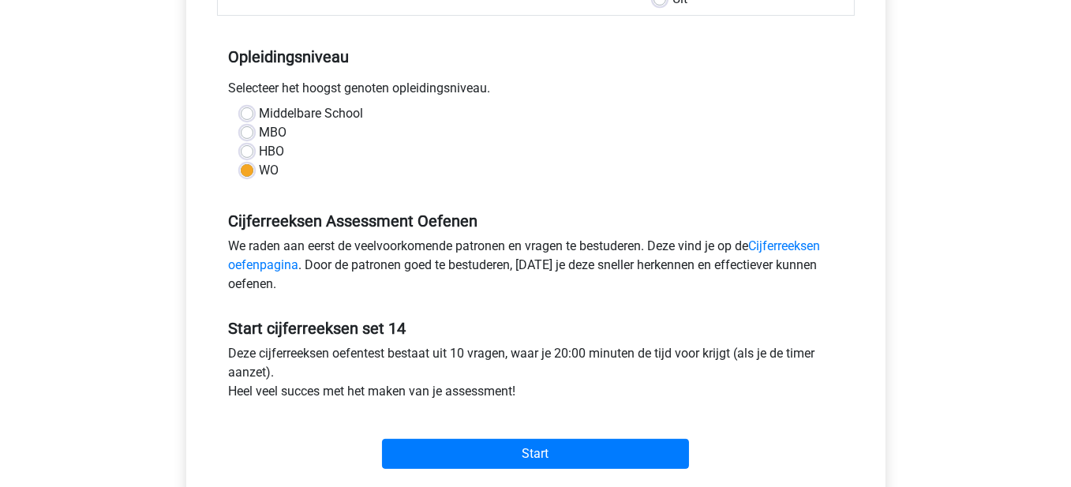
scroll to position [395, 0]
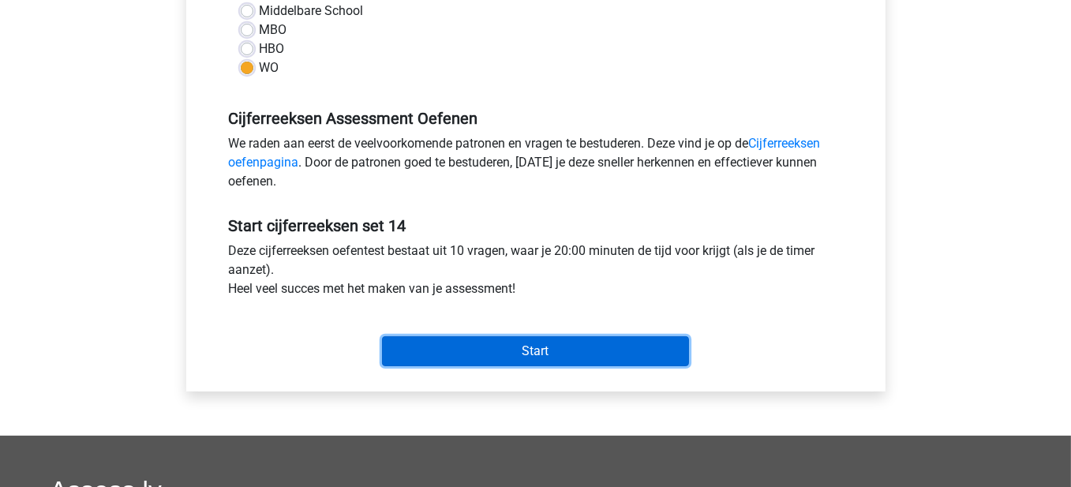
click at [556, 340] on input "Start" at bounding box center [535, 351] width 307 height 30
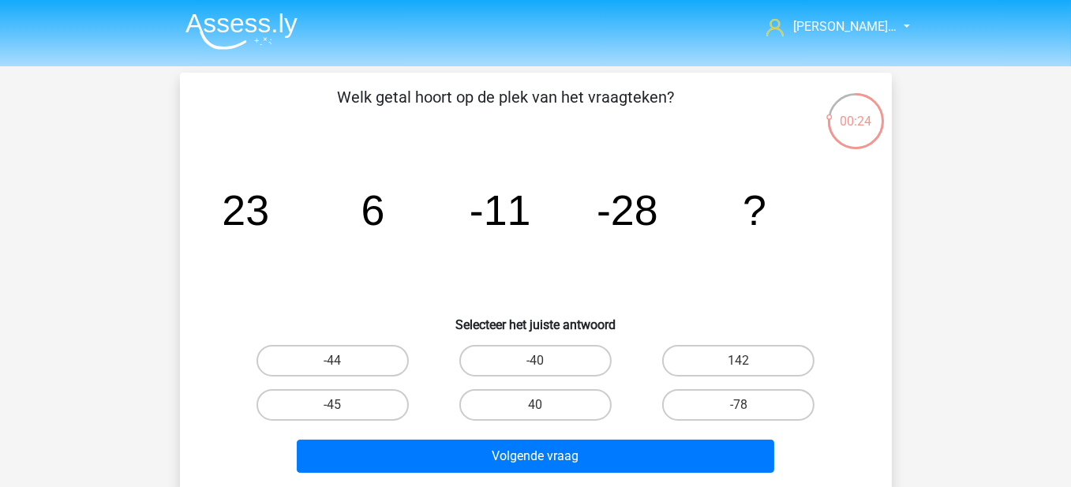
click at [376, 404] on label "-45" at bounding box center [332, 405] width 152 height 32
click at [342, 405] on input "-45" at bounding box center [337, 410] width 10 height 10
radio input "true"
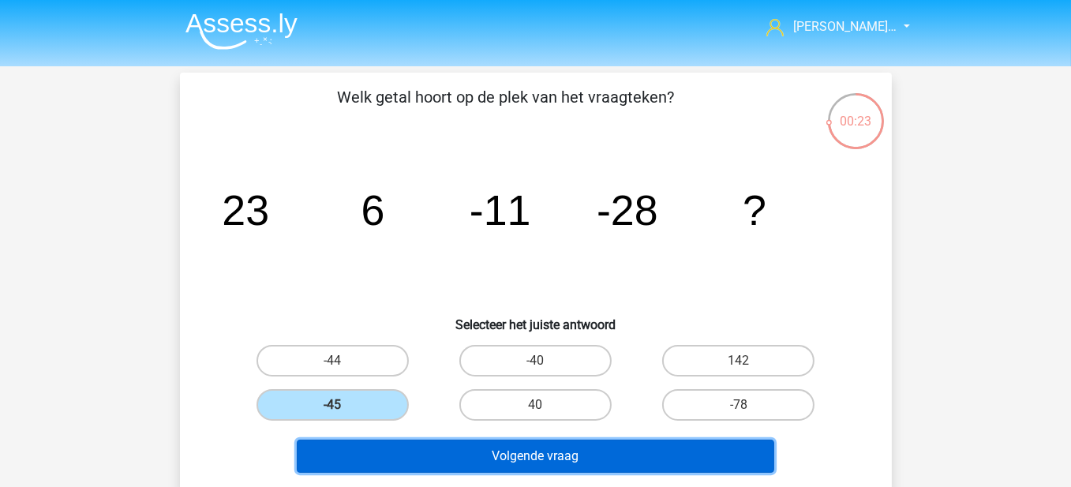
click at [511, 462] on button "Volgende vraag" at bounding box center [535, 456] width 477 height 33
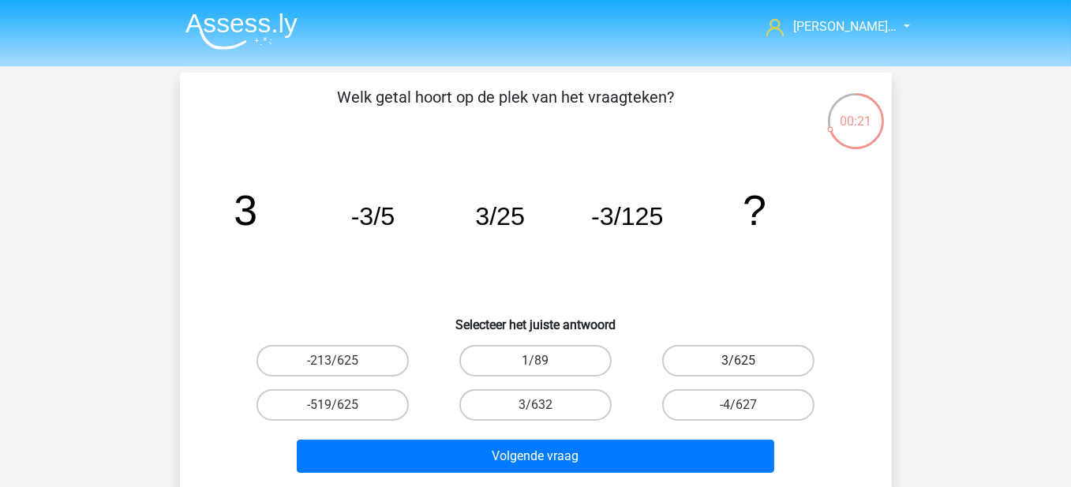
click at [734, 365] on label "3/625" at bounding box center [738, 361] width 152 height 32
click at [739, 365] on input "3/625" at bounding box center [744, 366] width 10 height 10
radio input "true"
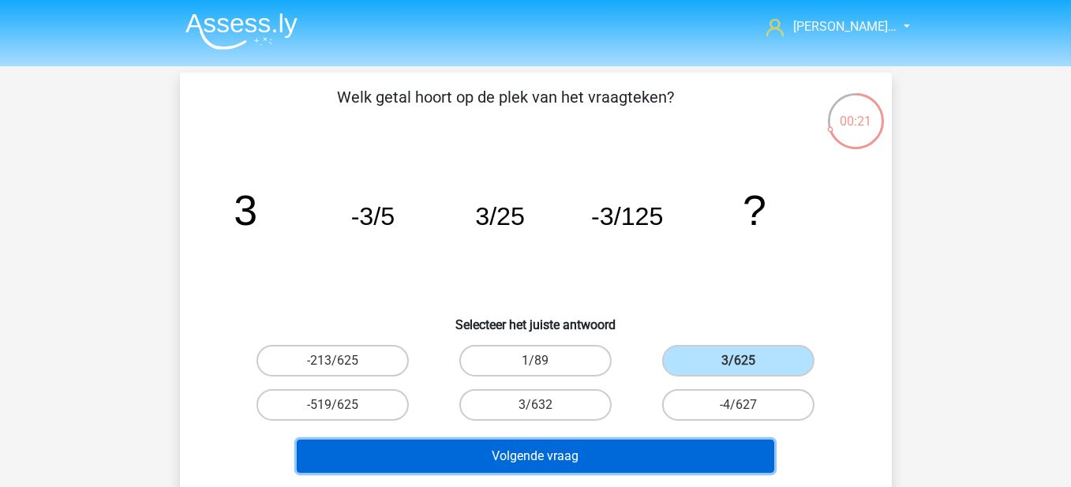
click at [701, 453] on button "Volgende vraag" at bounding box center [535, 456] width 477 height 33
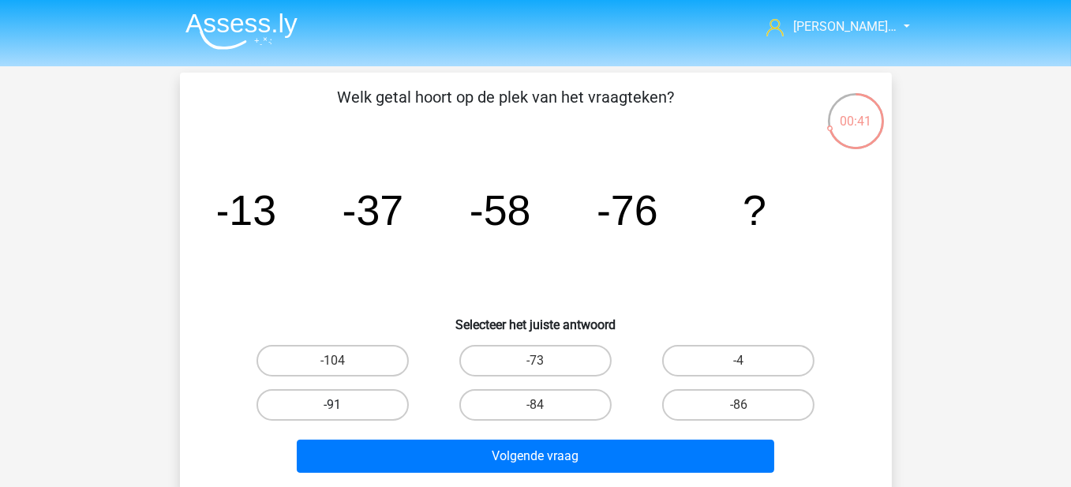
drag, startPoint x: 292, startPoint y: 398, endPoint x: 305, endPoint y: 411, distance: 18.4
click at [292, 399] on label "-91" at bounding box center [332, 405] width 152 height 32
click at [332, 405] on input "-91" at bounding box center [337, 410] width 10 height 10
radio input "true"
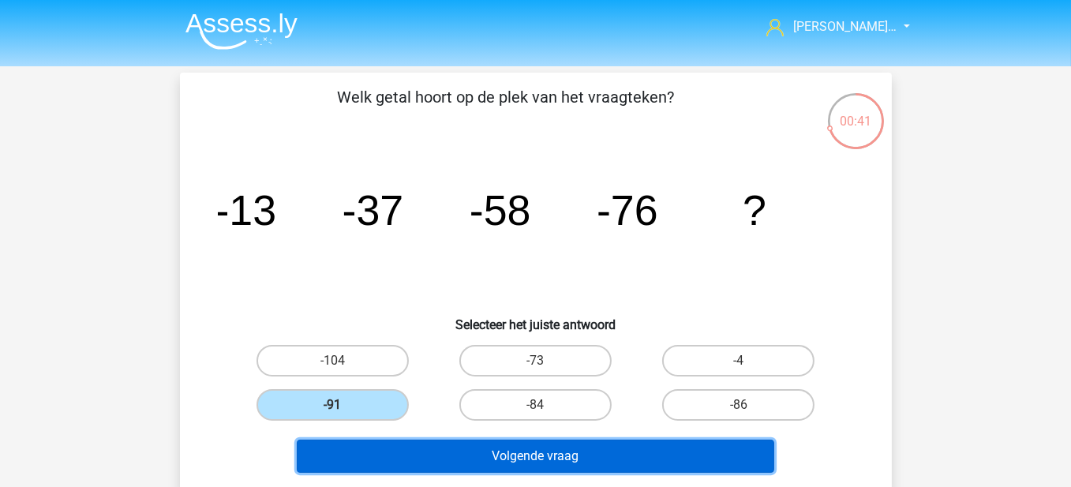
click at [369, 451] on button "Volgende vraag" at bounding box center [535, 456] width 477 height 33
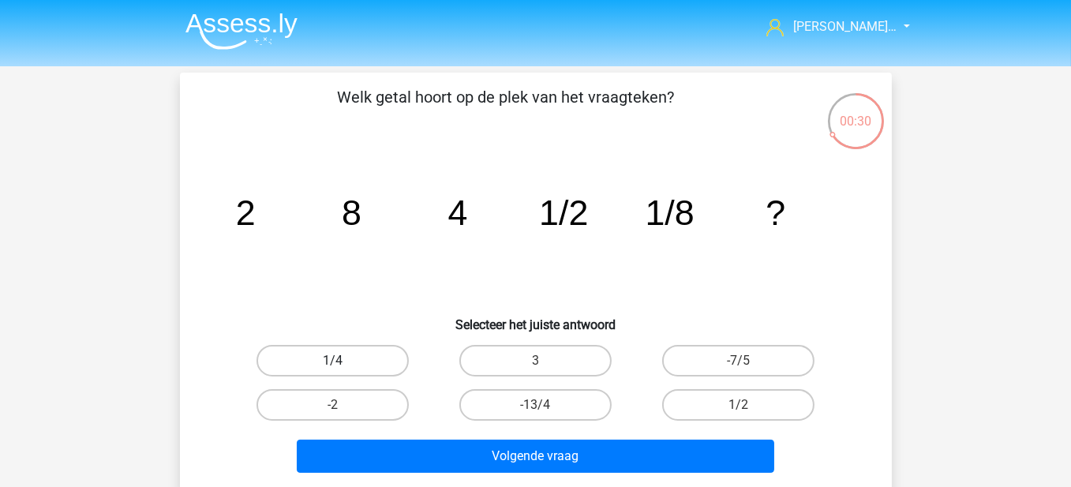
click at [306, 357] on label "1/4" at bounding box center [332, 361] width 152 height 32
click at [332, 361] on input "1/4" at bounding box center [337, 366] width 10 height 10
radio input "true"
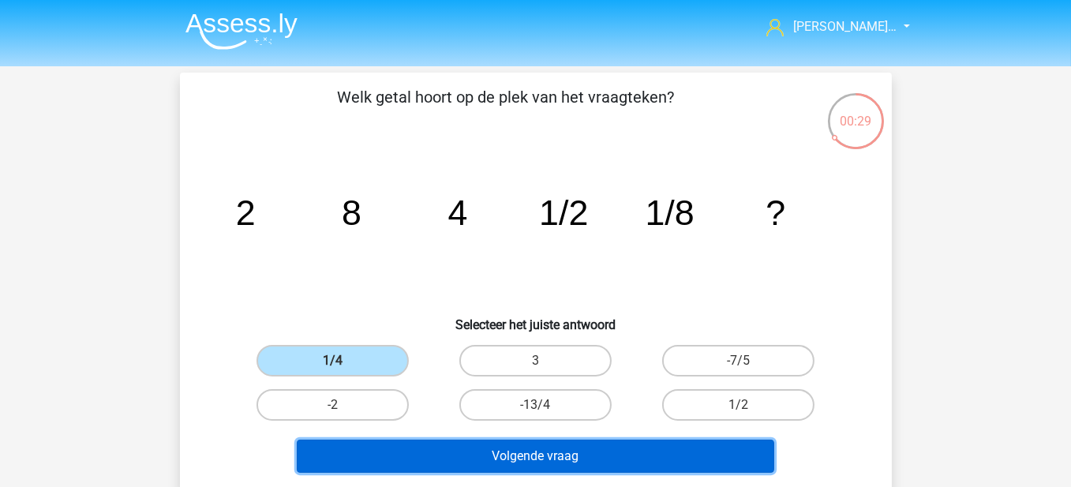
click at [539, 451] on button "Volgende vraag" at bounding box center [535, 456] width 477 height 33
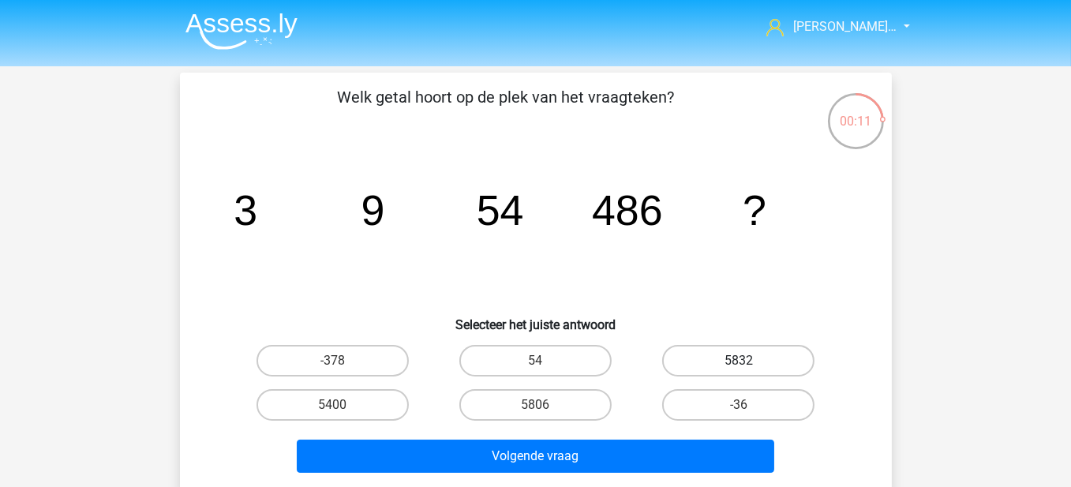
click at [768, 361] on label "5832" at bounding box center [738, 361] width 152 height 32
click at [749, 361] on input "5832" at bounding box center [744, 366] width 10 height 10
radio input "true"
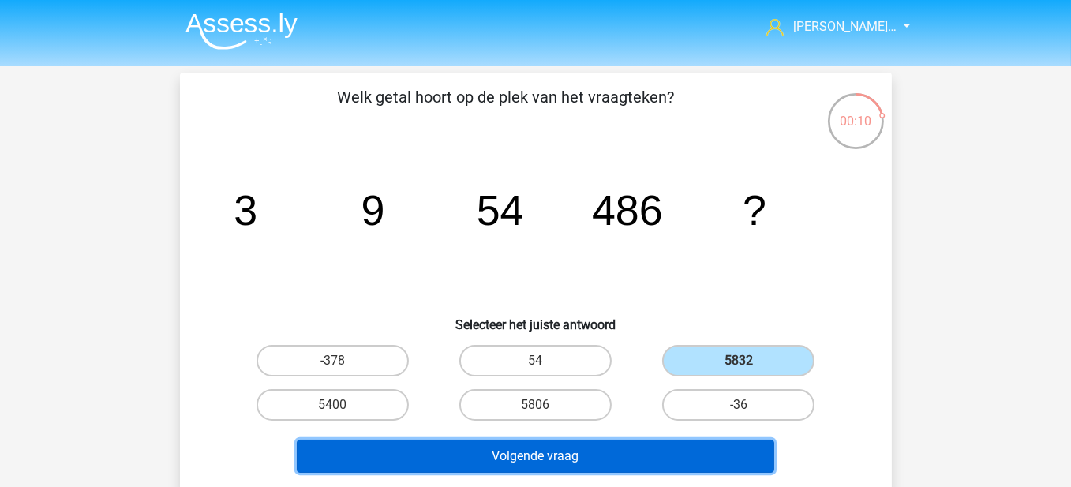
click at [660, 440] on button "Volgende vraag" at bounding box center [535, 456] width 477 height 33
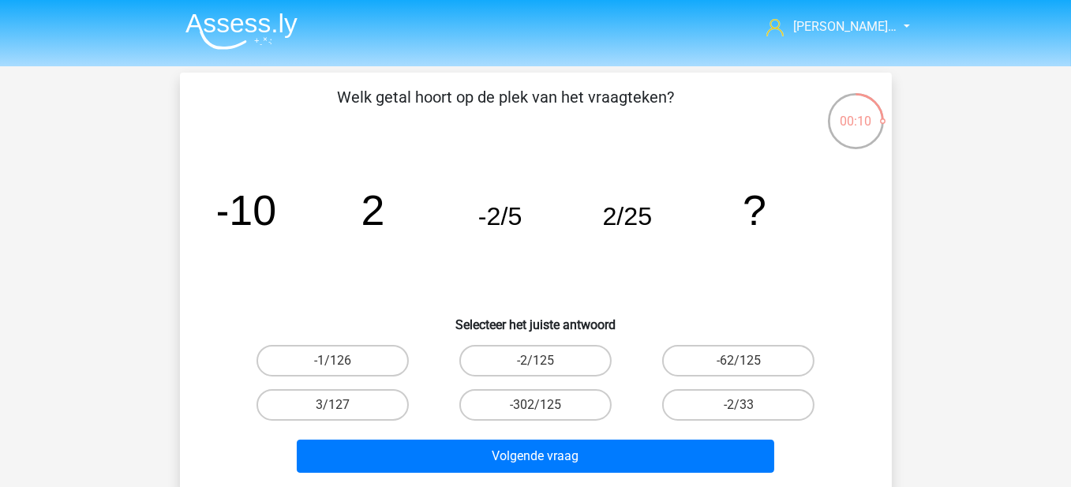
drag, startPoint x: 537, startPoint y: 349, endPoint x: 600, endPoint y: 427, distance: 99.9
click at [538, 356] on label "-2/125" at bounding box center [535, 361] width 152 height 32
click at [538, 361] on input "-2/125" at bounding box center [540, 366] width 10 height 10
radio input "true"
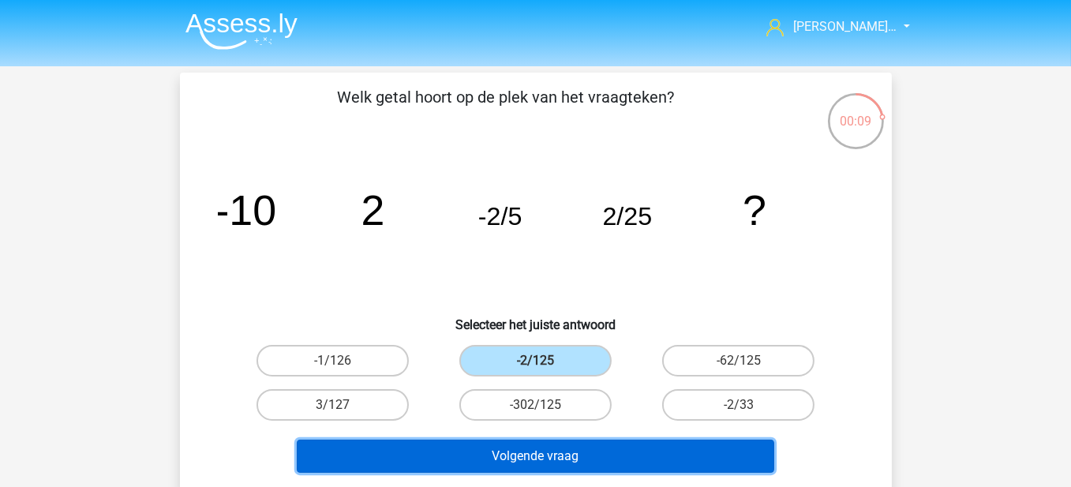
click at [619, 457] on button "Volgende vraag" at bounding box center [535, 456] width 477 height 33
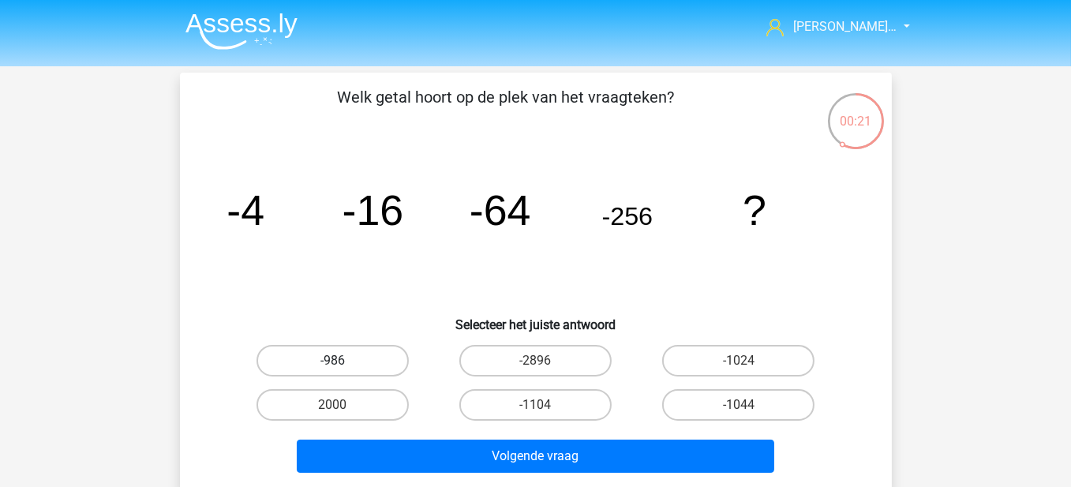
click at [368, 358] on label "-986" at bounding box center [332, 361] width 152 height 32
click at [342, 361] on input "-986" at bounding box center [337, 366] width 10 height 10
radio input "true"
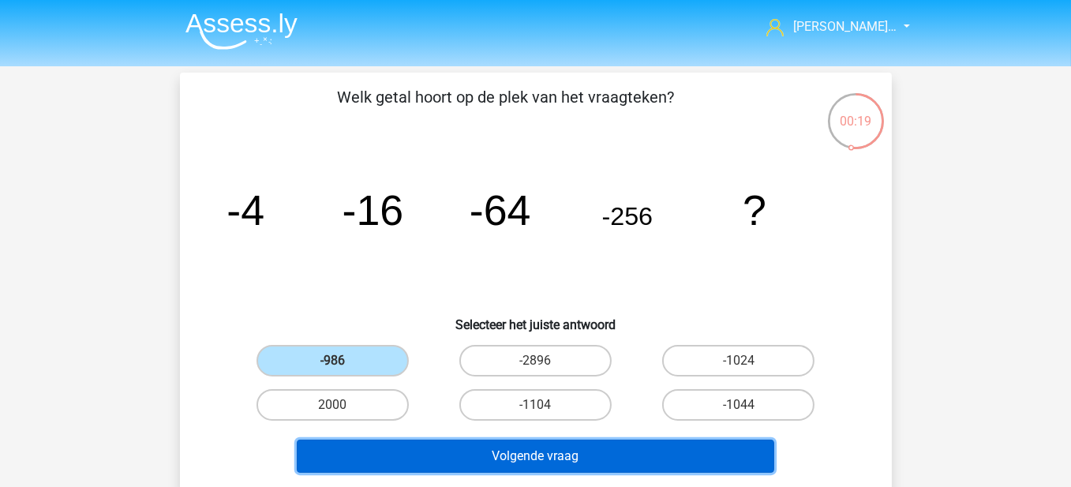
click at [479, 447] on button "Volgende vraag" at bounding box center [535, 456] width 477 height 33
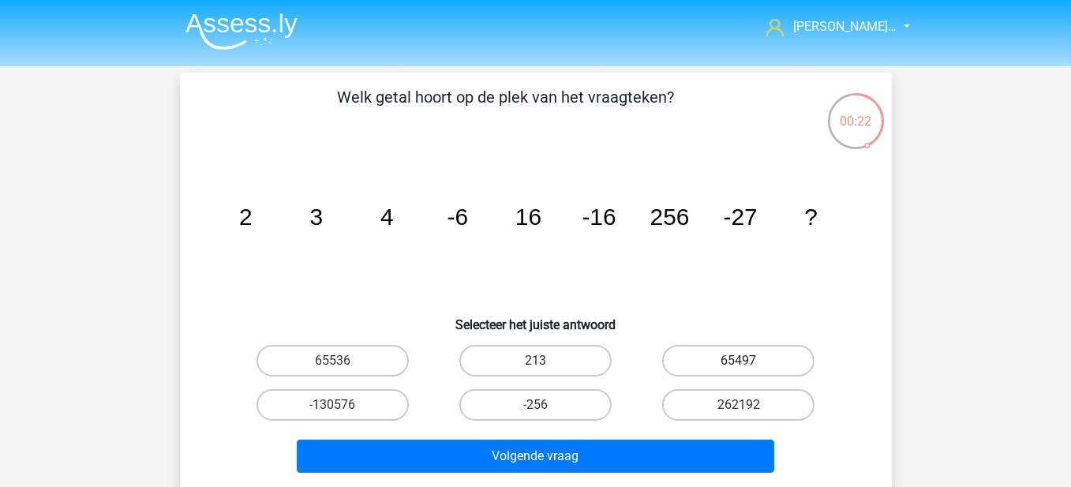
click at [699, 356] on label "65497" at bounding box center [738, 361] width 152 height 32
click at [739, 361] on input "65497" at bounding box center [744, 366] width 10 height 10
radio input "true"
click at [546, 396] on label "-256" at bounding box center [535, 405] width 152 height 32
click at [545, 405] on input "-256" at bounding box center [540, 410] width 10 height 10
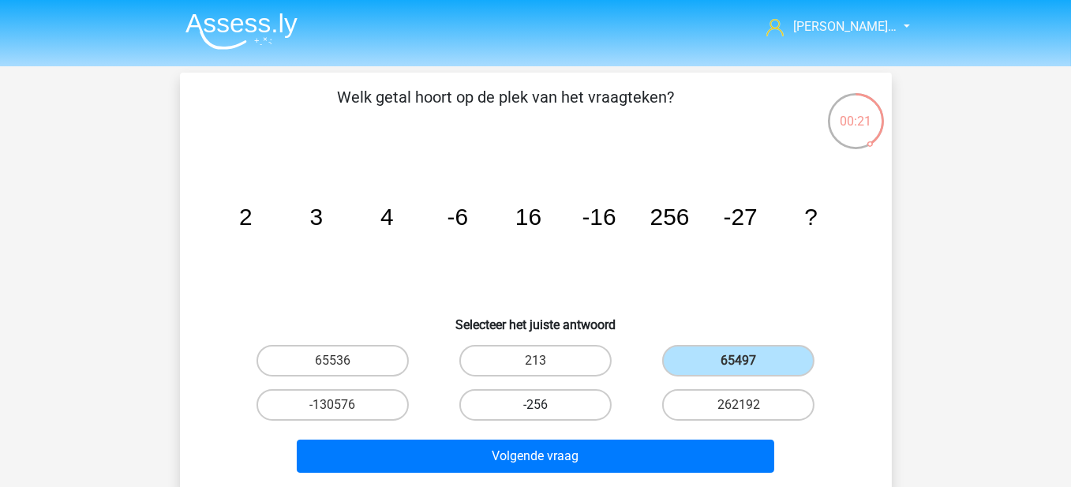
radio input "true"
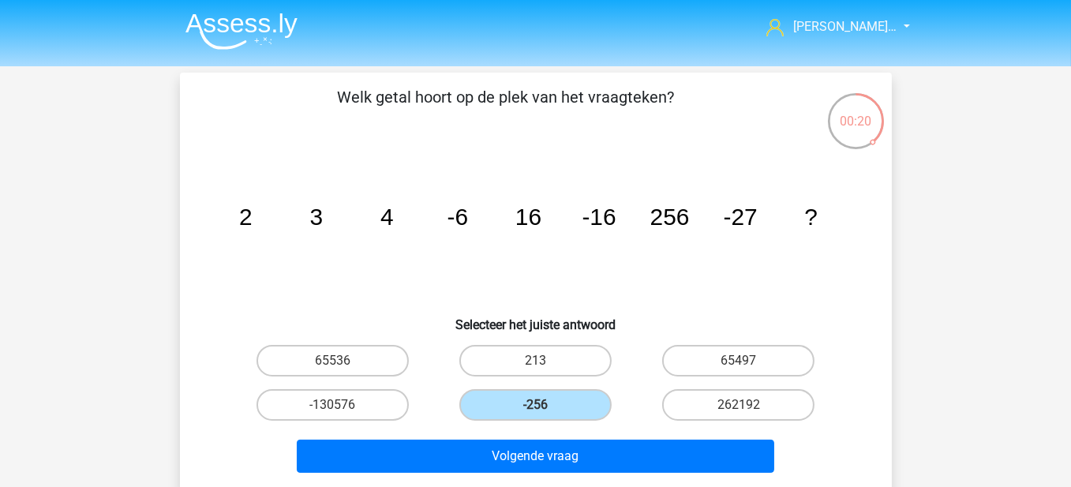
click at [573, 470] on div "Volgende vraag" at bounding box center [535, 459] width 609 height 39
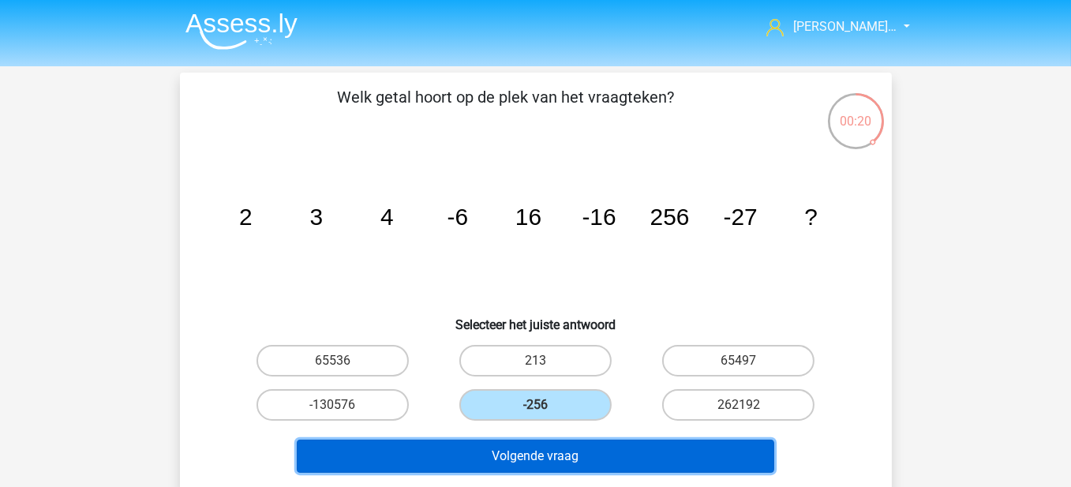
click at [583, 454] on button "Volgende vraag" at bounding box center [535, 456] width 477 height 33
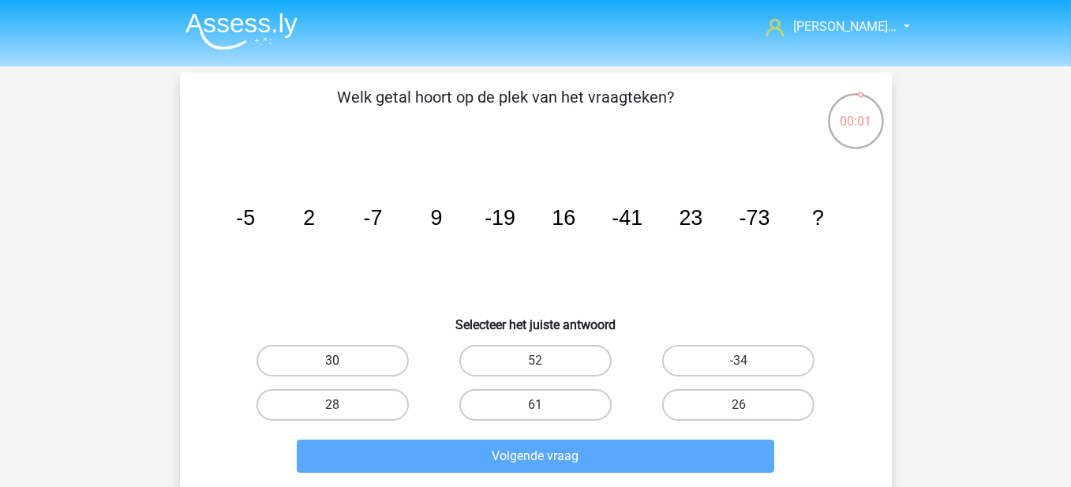
drag, startPoint x: 380, startPoint y: 360, endPoint x: 379, endPoint y: 371, distance: 11.2
click at [379, 360] on label "30" at bounding box center [332, 361] width 152 height 32
click at [342, 361] on input "30" at bounding box center [337, 366] width 10 height 10
radio input "true"
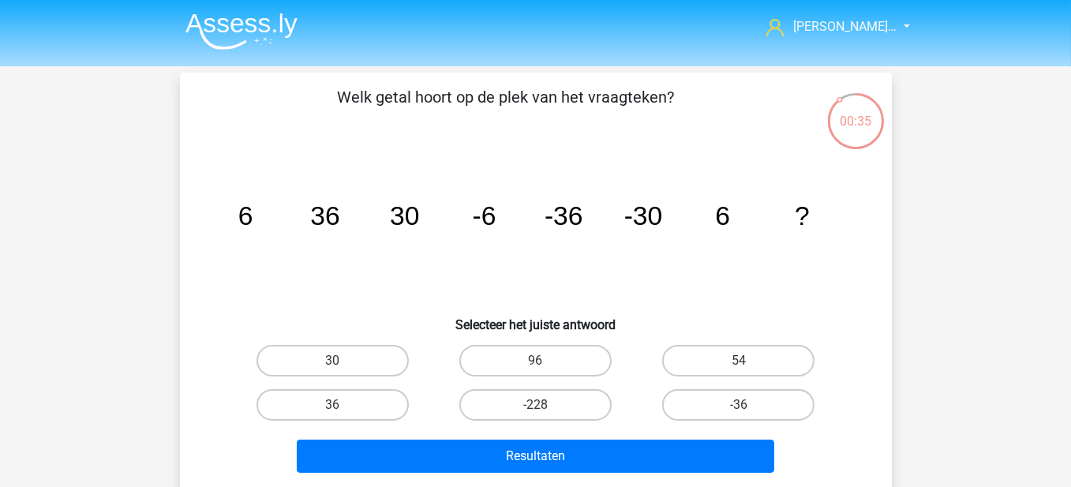
click at [447, 264] on icon "image/svg+xml 6 36 30 -6 -36 -30 6 ?" at bounding box center [536, 224] width 636 height 159
drag, startPoint x: 400, startPoint y: 400, endPoint x: 432, endPoint y: 404, distance: 31.8
click at [402, 402] on label "36" at bounding box center [332, 405] width 152 height 32
click at [342, 405] on input "36" at bounding box center [337, 410] width 10 height 10
radio input "true"
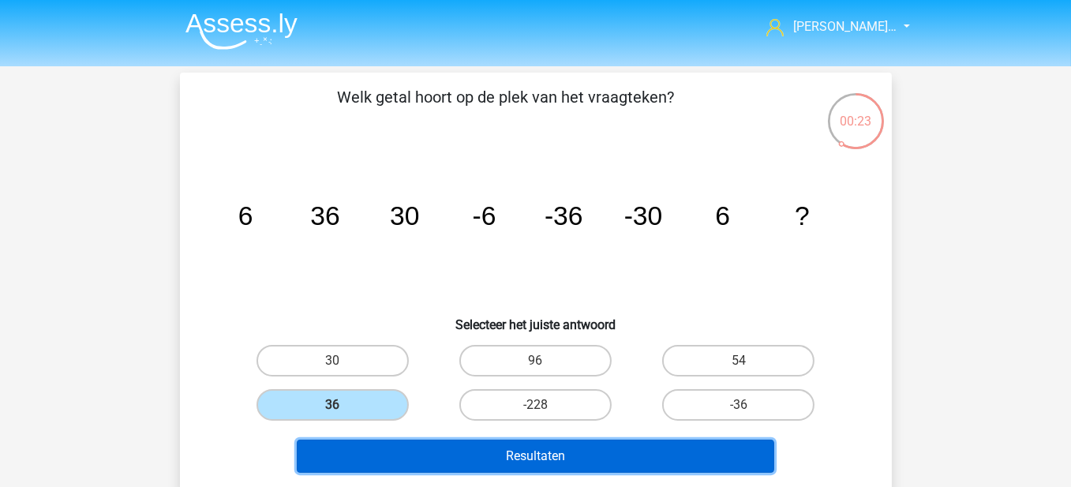
click at [459, 443] on button "Resultaten" at bounding box center [535, 456] width 477 height 33
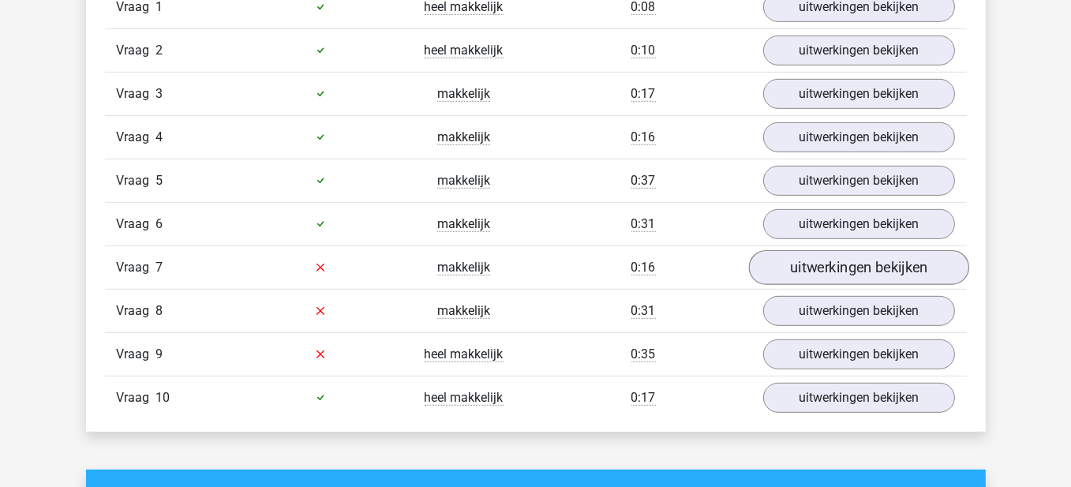
scroll to position [1105, 0]
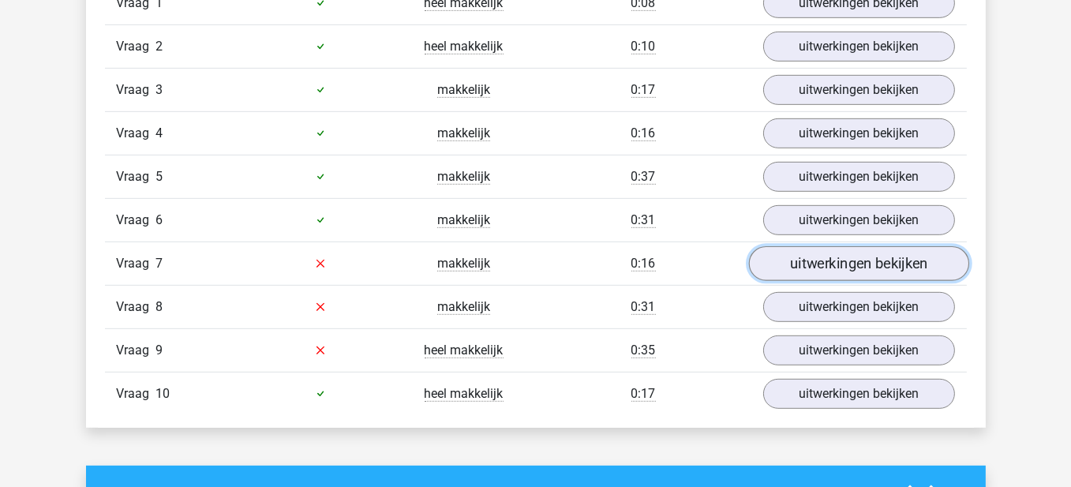
click at [810, 262] on link "uitwerkingen bekijken" at bounding box center [858, 263] width 220 height 35
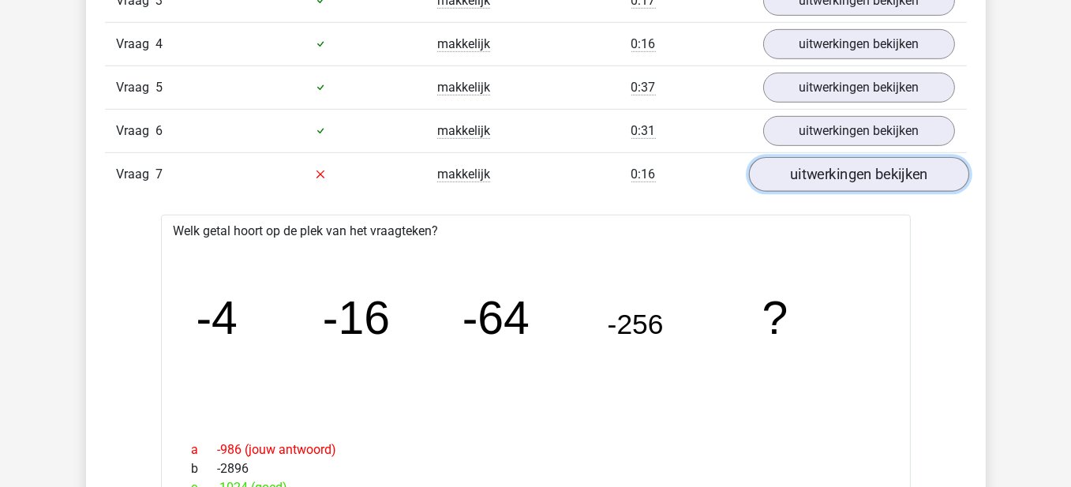
scroll to position [1184, 0]
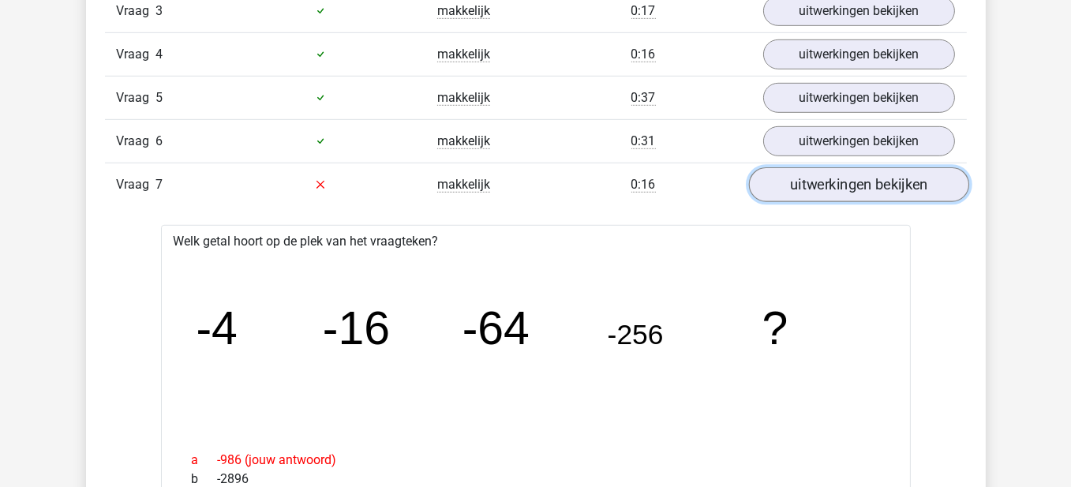
click at [854, 184] on link "uitwerkingen bekijken" at bounding box center [858, 184] width 220 height 35
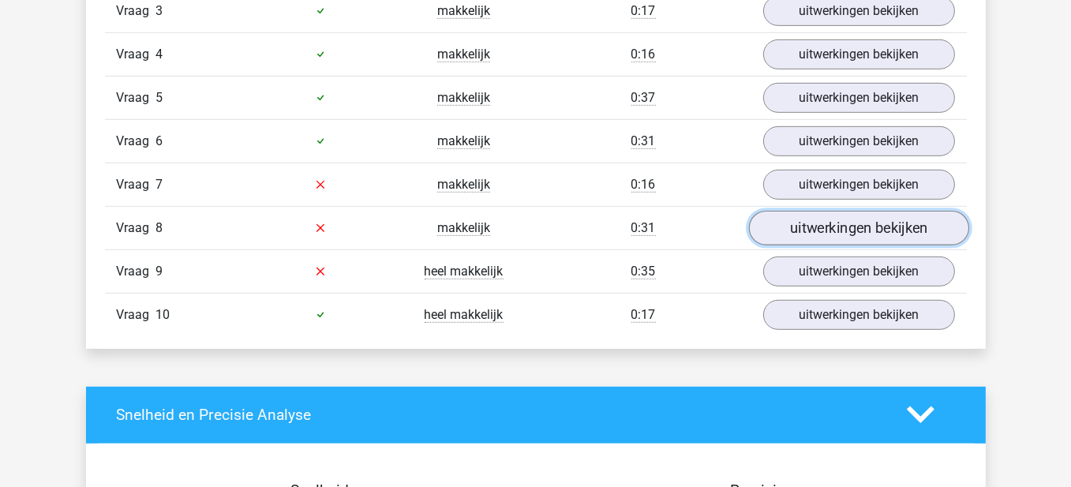
click at [840, 215] on link "uitwerkingen bekijken" at bounding box center [858, 228] width 220 height 35
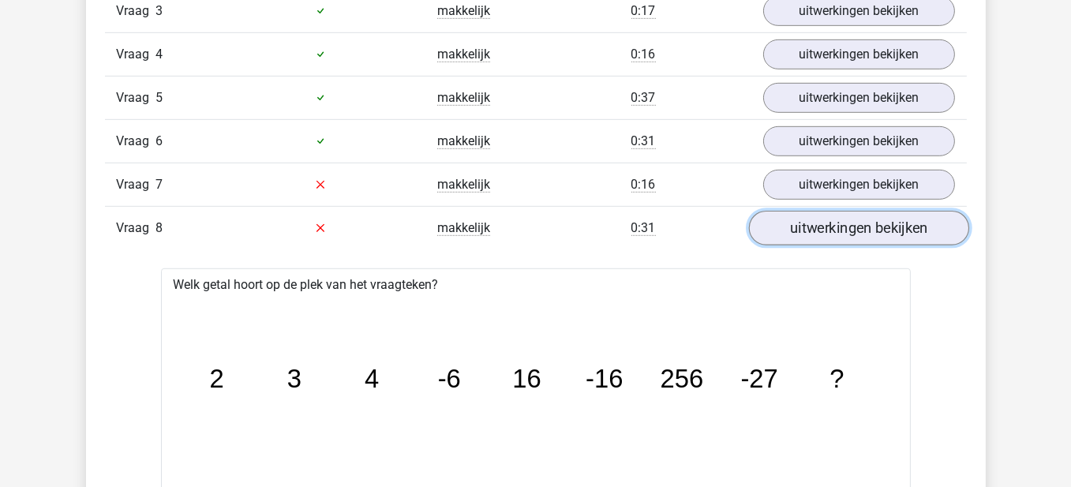
click at [846, 218] on link "uitwerkingen bekijken" at bounding box center [858, 228] width 220 height 35
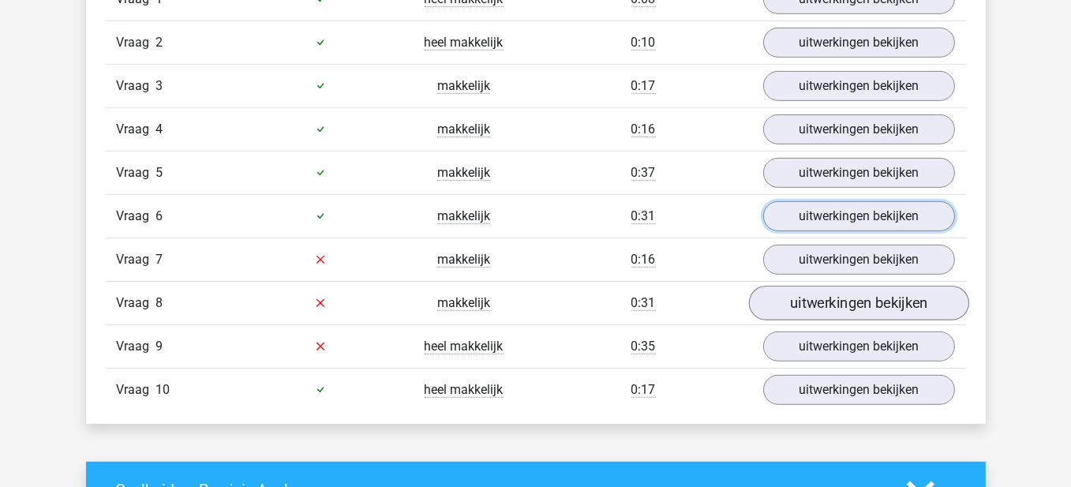
scroll to position [1105, 0]
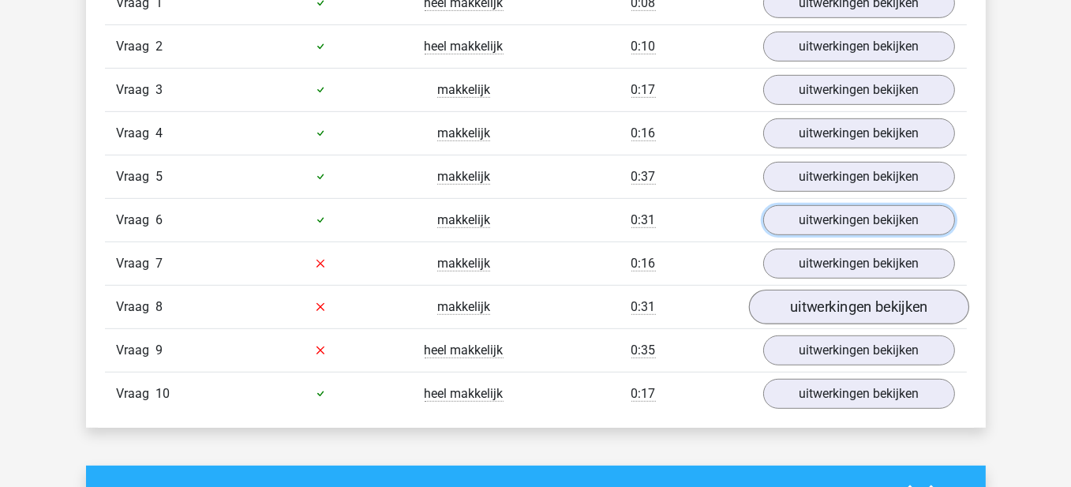
click at [836, 216] on link "uitwerkingen bekijken" at bounding box center [859, 220] width 192 height 30
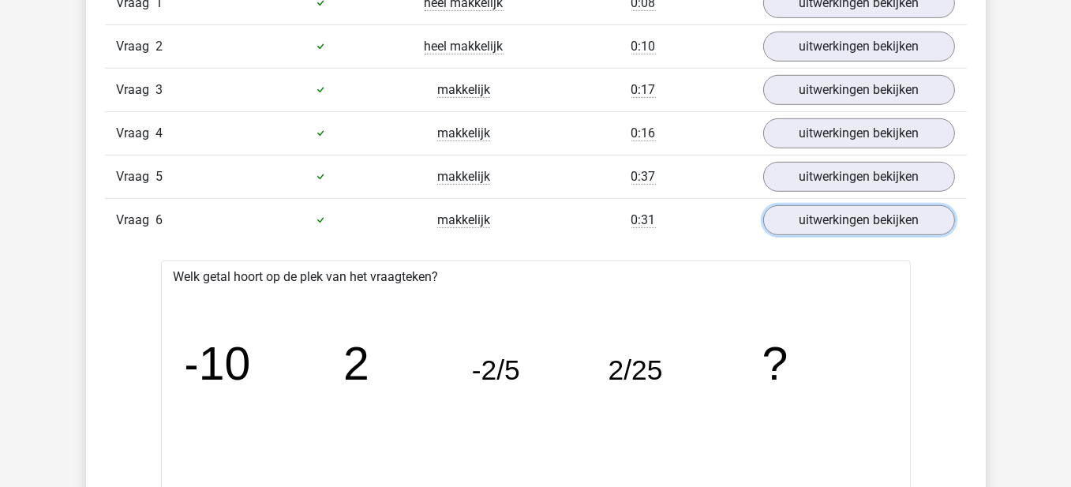
click at [836, 216] on link "uitwerkingen bekijken" at bounding box center [859, 220] width 192 height 30
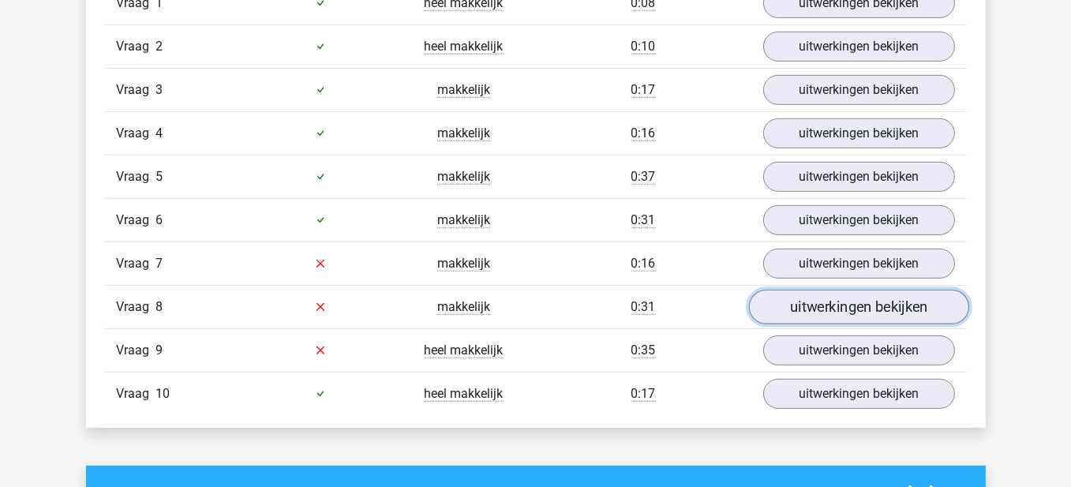
click at [825, 290] on link "uitwerkingen bekijken" at bounding box center [858, 307] width 220 height 35
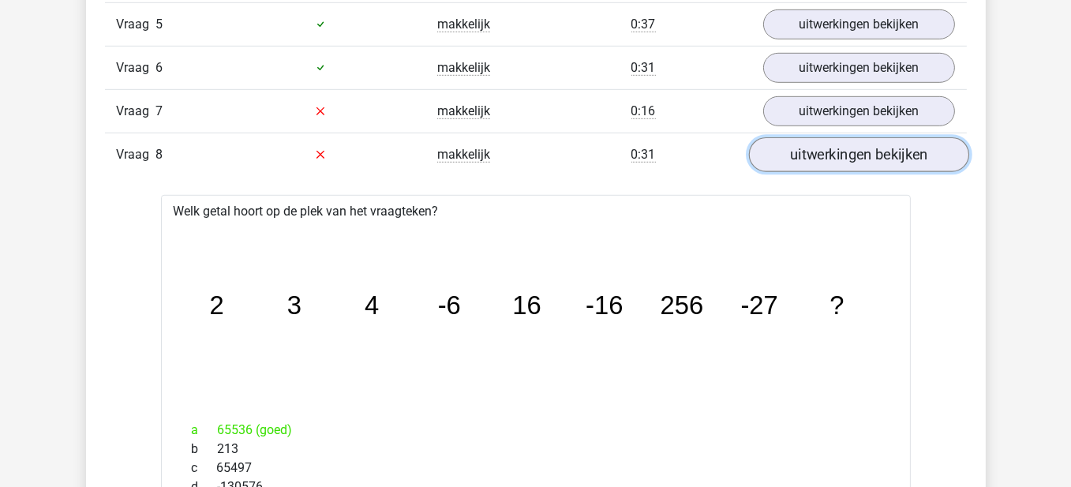
scroll to position [1262, 0]
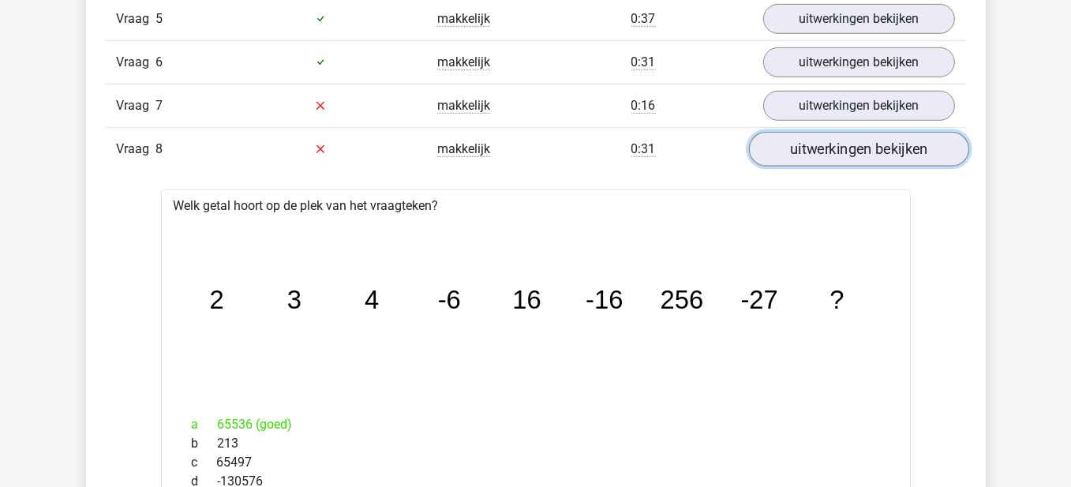
click at [839, 155] on link "uitwerkingen bekijken" at bounding box center [858, 149] width 220 height 35
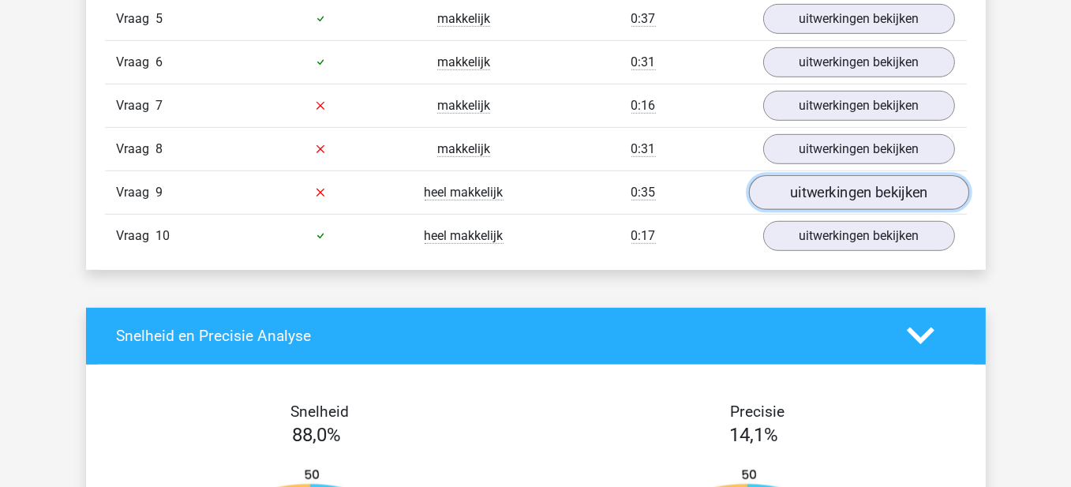
click at [840, 193] on link "uitwerkingen bekijken" at bounding box center [858, 192] width 220 height 35
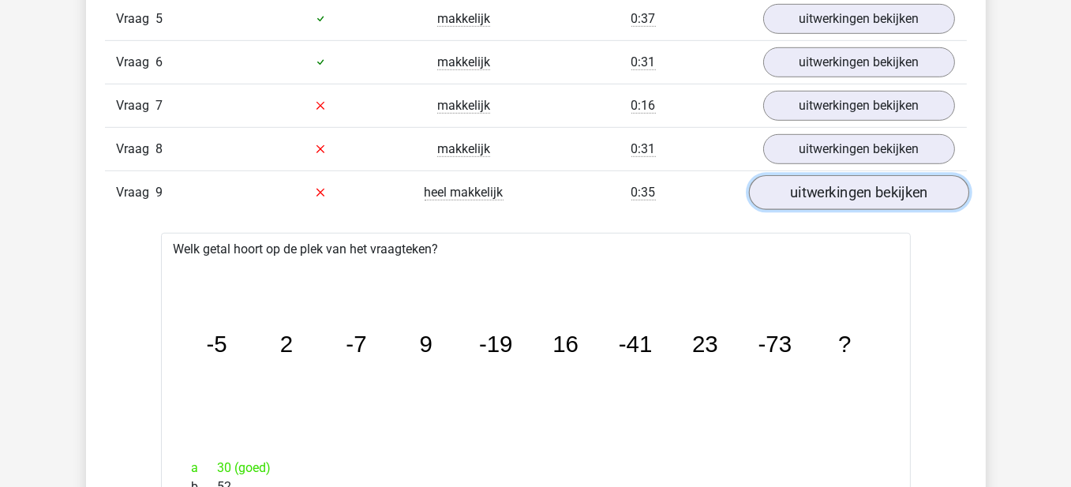
click at [876, 177] on link "uitwerkingen bekijken" at bounding box center [858, 192] width 220 height 35
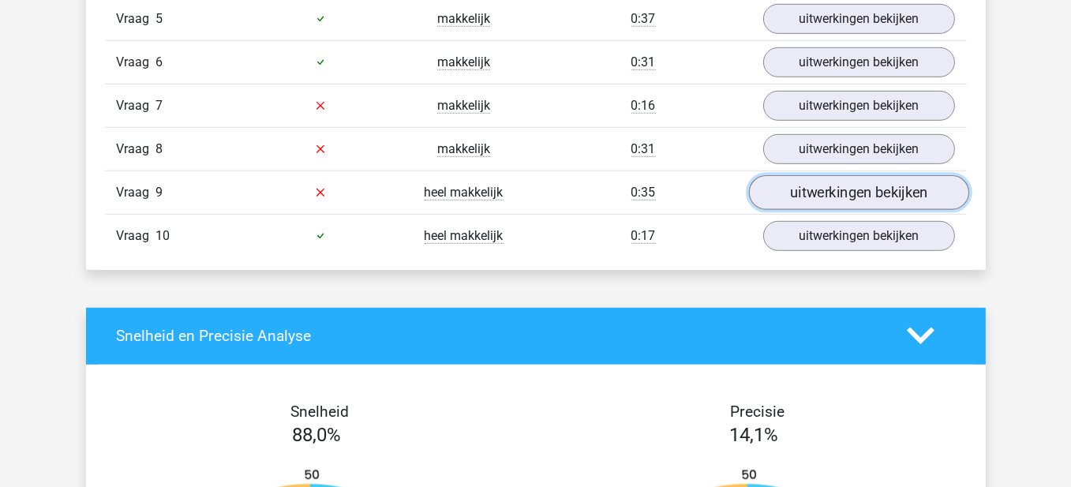
click at [876, 177] on link "uitwerkingen bekijken" at bounding box center [858, 192] width 220 height 35
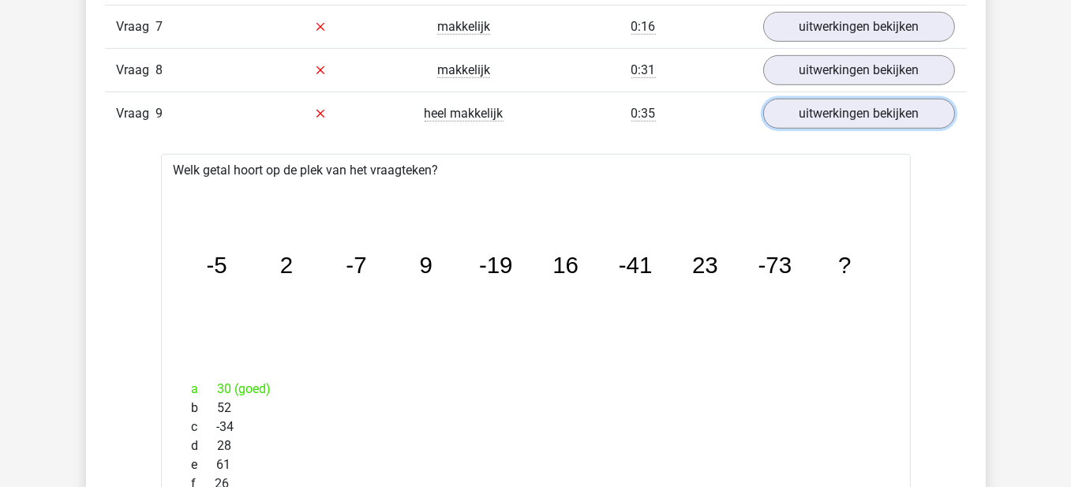
scroll to position [1341, 0]
click at [851, 116] on link "uitwerkingen bekijken" at bounding box center [858, 113] width 220 height 35
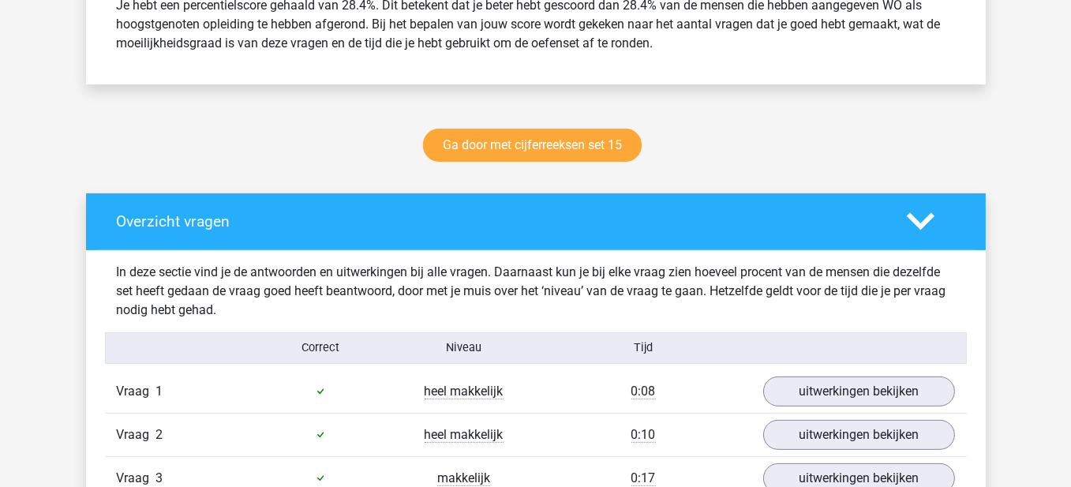
scroll to position [710, 0]
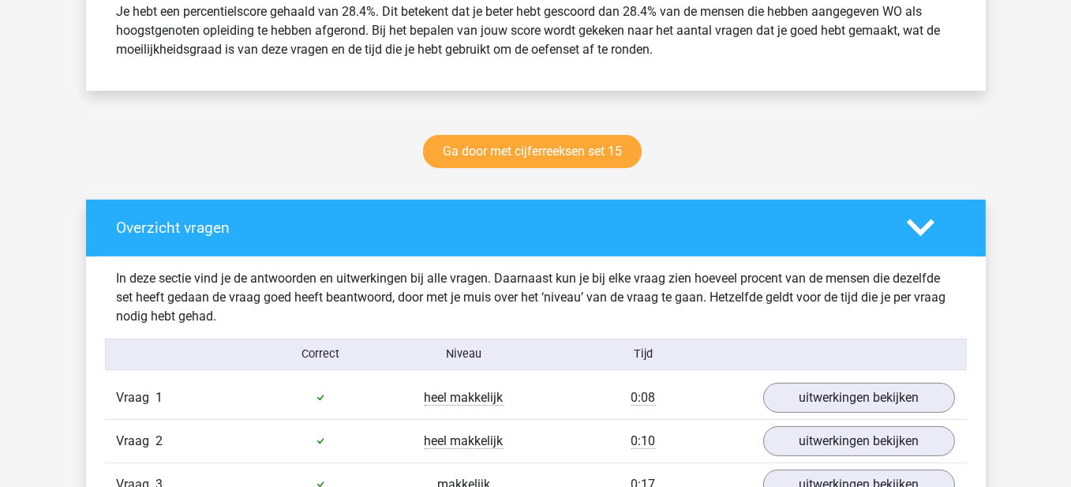
click at [955, 226] on div at bounding box center [931, 228] width 72 height 28
click at [924, 247] on div "Overzicht vragen" at bounding box center [536, 228] width 900 height 57
click at [924, 243] on div "Overzicht vragen" at bounding box center [536, 228] width 900 height 57
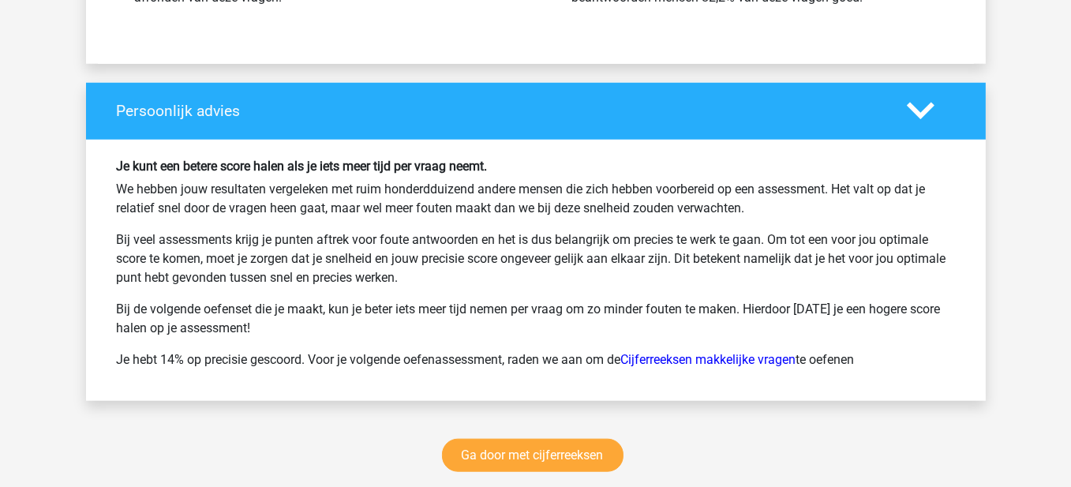
scroll to position [2052, 0]
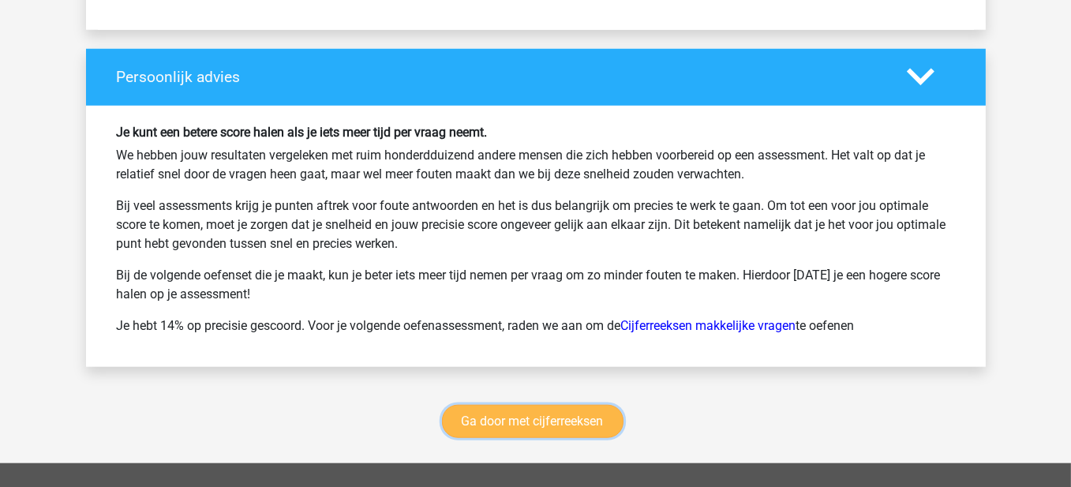
click at [536, 426] on link "Ga door met cijferreeksen" at bounding box center [532, 421] width 181 height 33
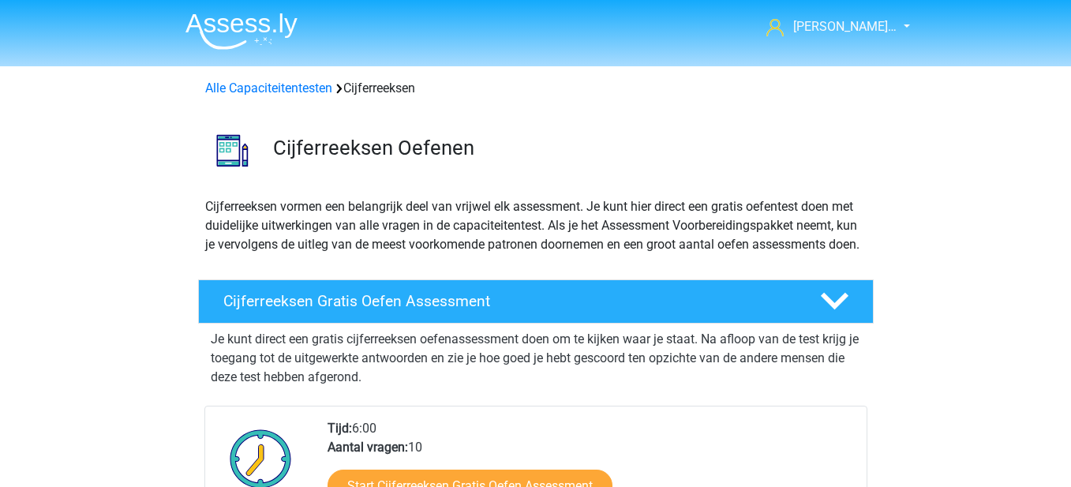
scroll to position [703, 0]
